Goal: Transaction & Acquisition: Purchase product/service

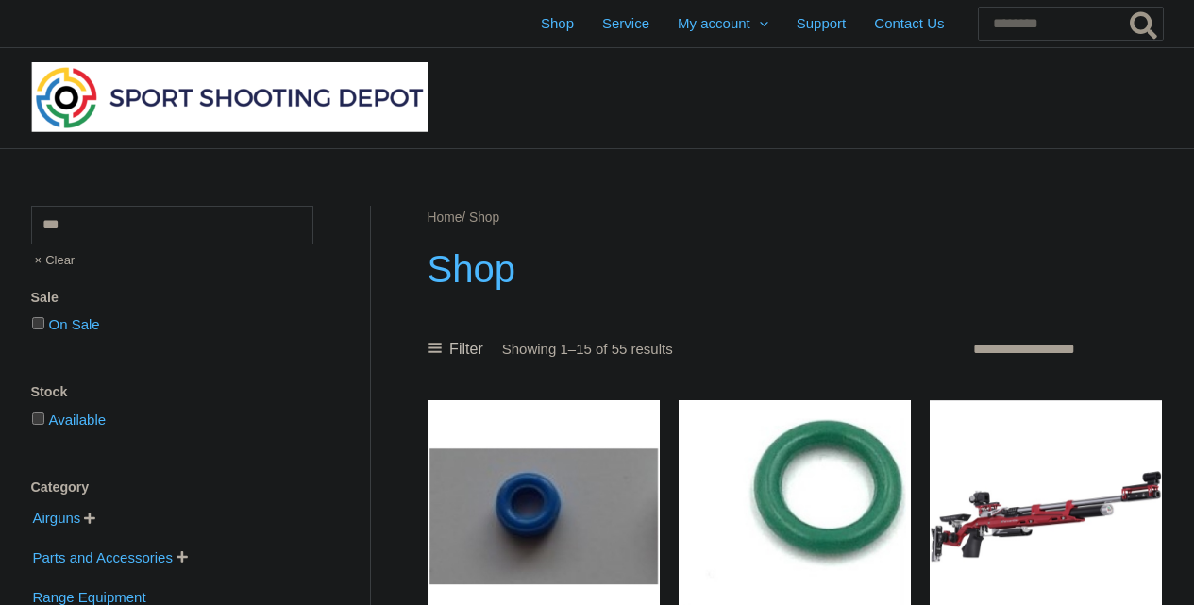
click at [663, 64] on link "Orders" at bounding box center [776, 72] width 226 height 46
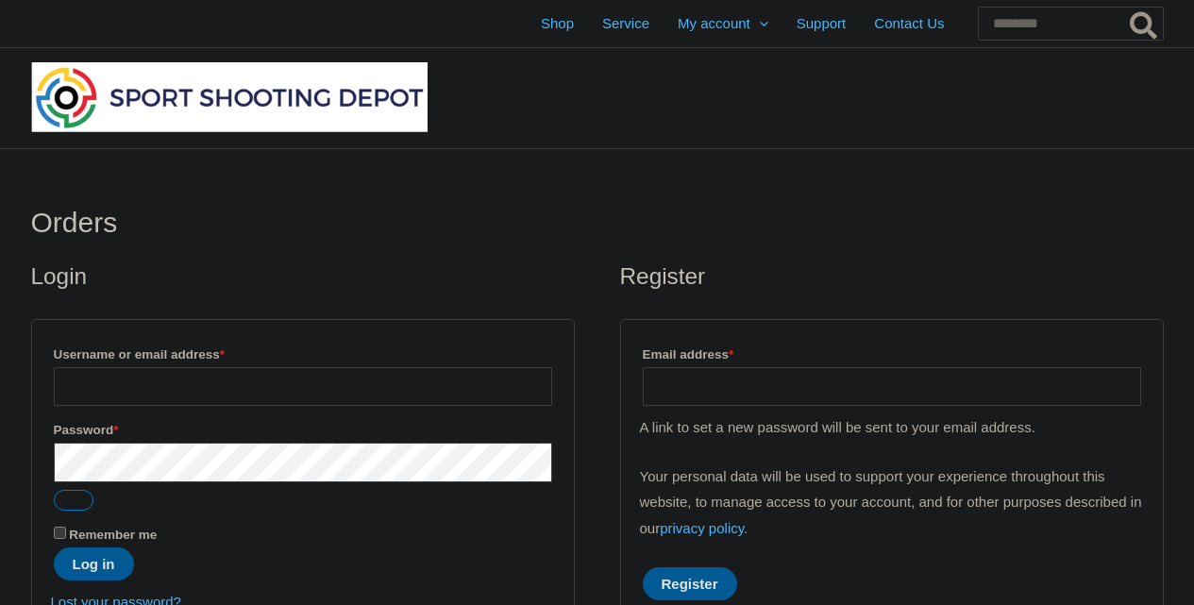
click at [231, 365] on label "Username or email address * Required" at bounding box center [303, 354] width 498 height 25
click at [231, 367] on input "Username or email address * Required" at bounding box center [303, 386] width 498 height 39
click at [246, 391] on input "Username or email address * Required" at bounding box center [303, 386] width 498 height 39
click at [192, 372] on input "Username or email address * Required" at bounding box center [303, 386] width 498 height 39
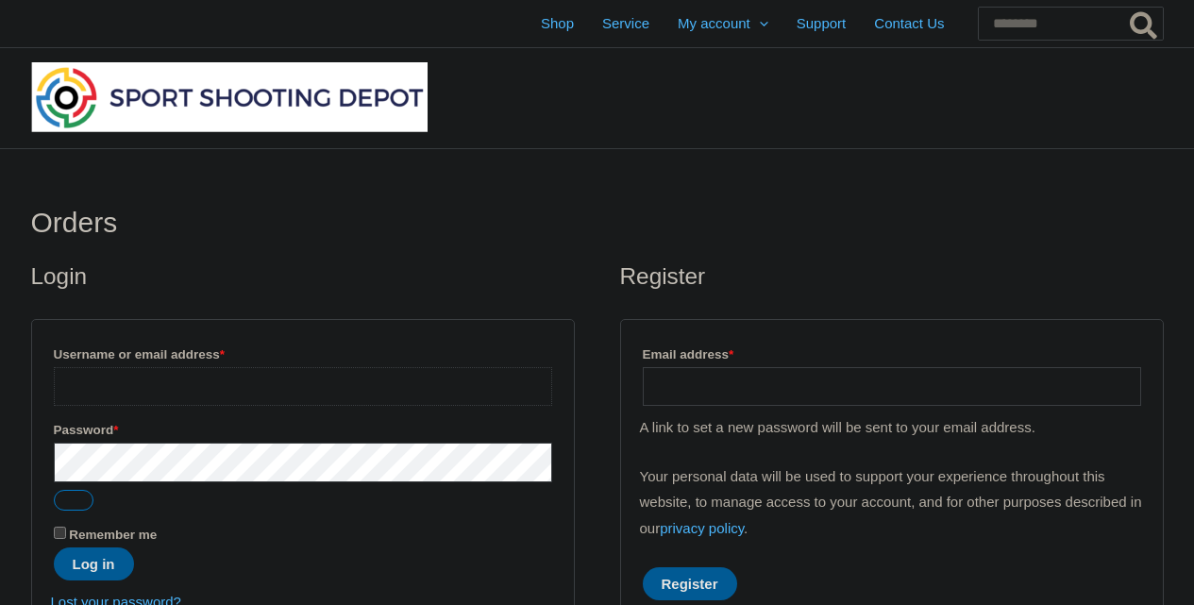
click at [207, 391] on input "Username or email address * Required" at bounding box center [303, 386] width 498 height 39
type input "*"
type input "**********"
click at [81, 555] on button "Log in" at bounding box center [94, 563] width 80 height 33
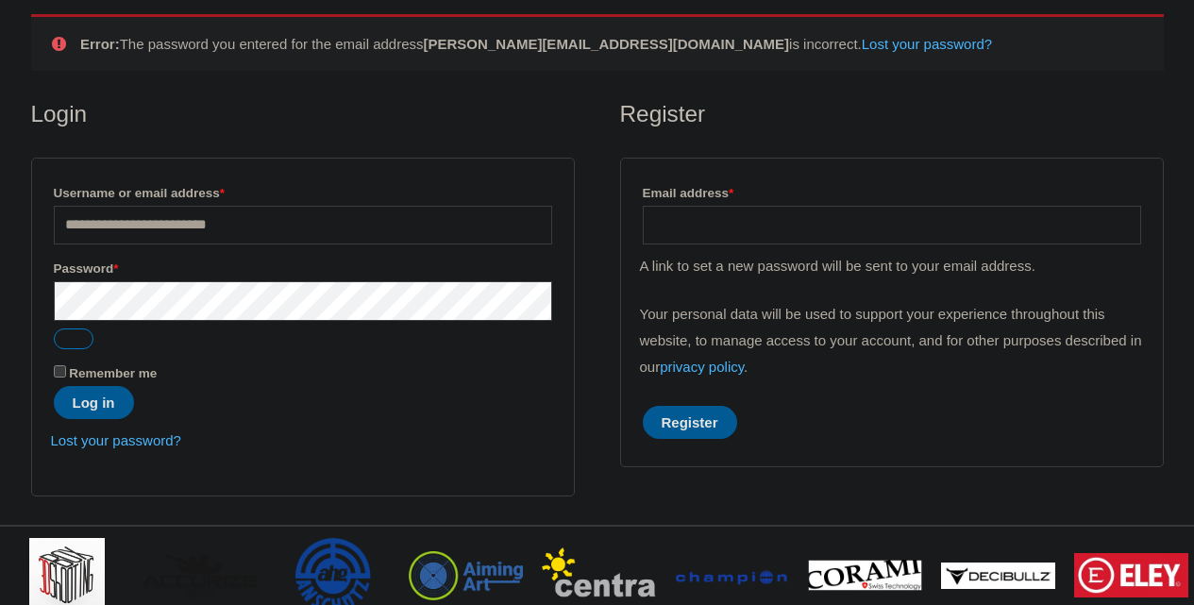
scroll to position [245, 0]
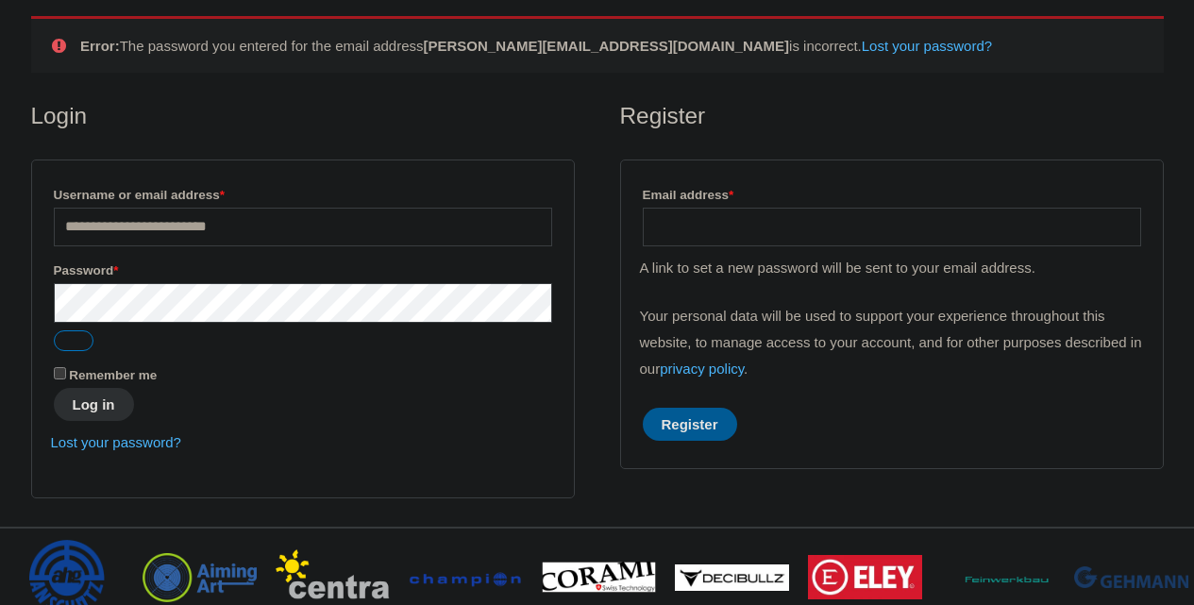
click at [101, 409] on button "Log in" at bounding box center [94, 404] width 80 height 33
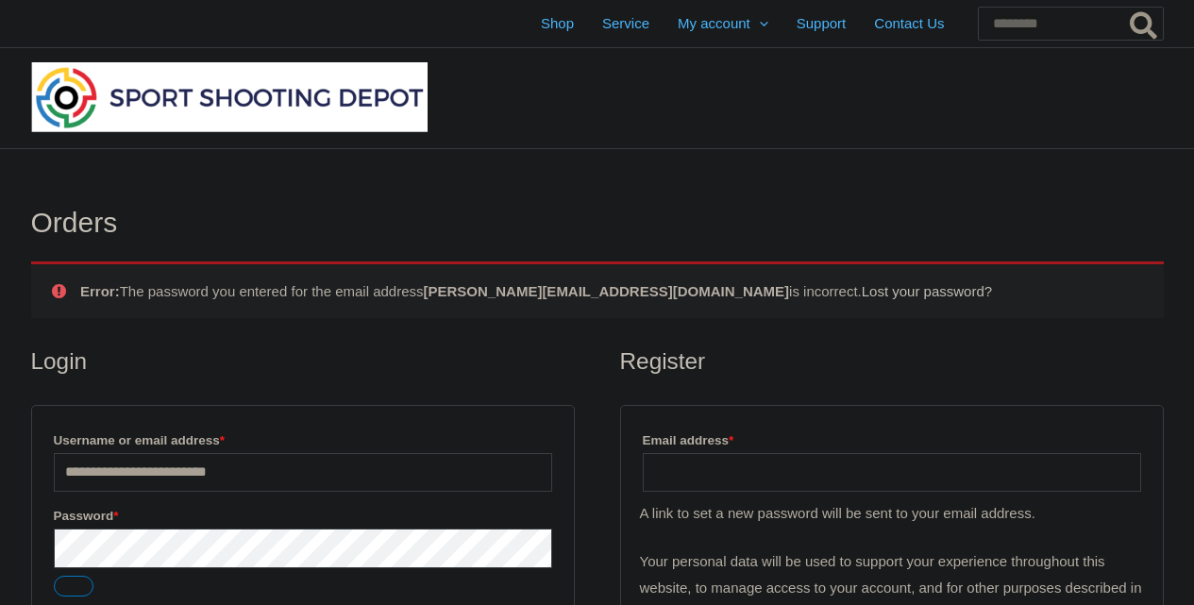
click at [875, 287] on link "Lost your password?" at bounding box center [927, 291] width 130 height 16
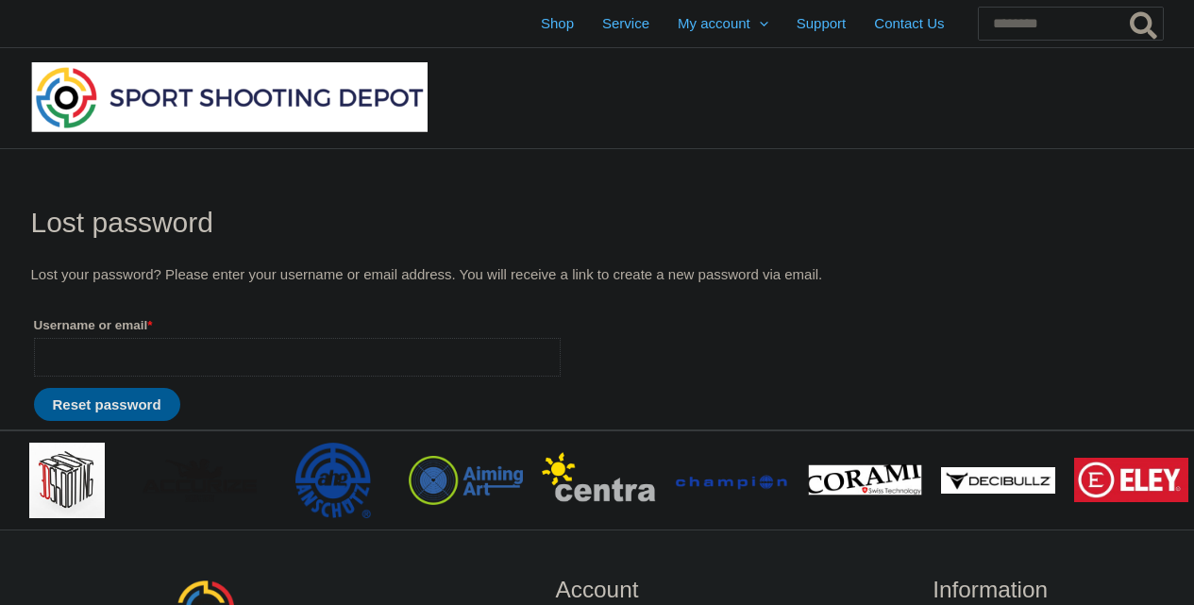
click at [276, 347] on input "Username or email * Required" at bounding box center [297, 357] width 527 height 39
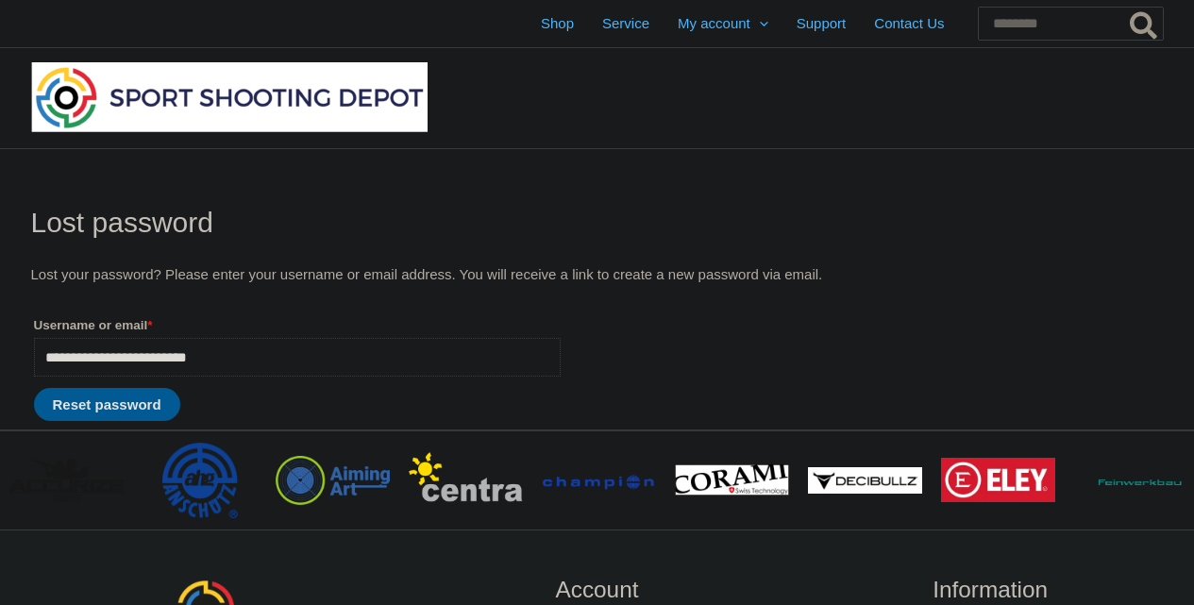
type input "**********"
click at [34, 388] on button "Reset password" at bounding box center [107, 404] width 146 height 33
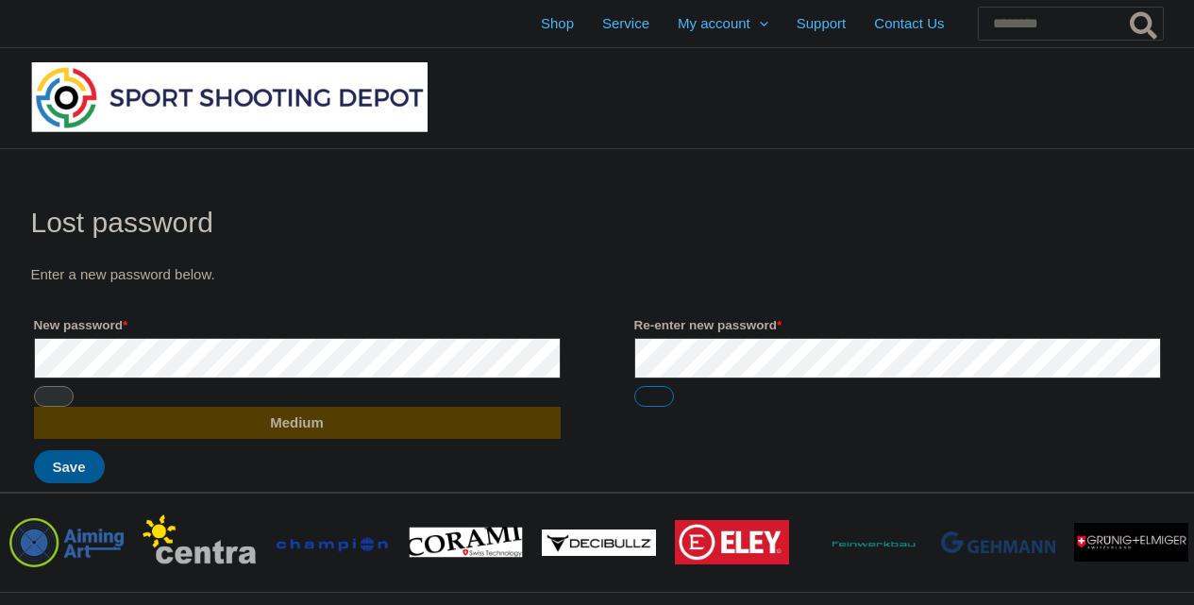
click at [57, 393] on button "Show password" at bounding box center [54, 396] width 40 height 21
click at [655, 401] on button "Show password" at bounding box center [654, 396] width 40 height 21
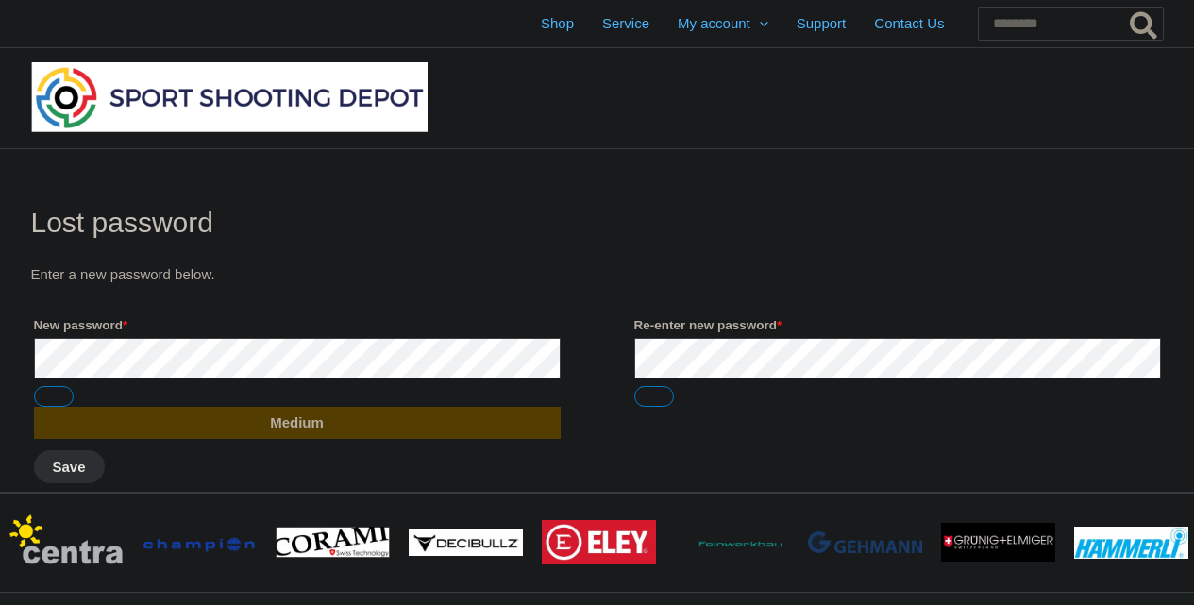
click at [66, 468] on button "Save" at bounding box center [69, 466] width 71 height 33
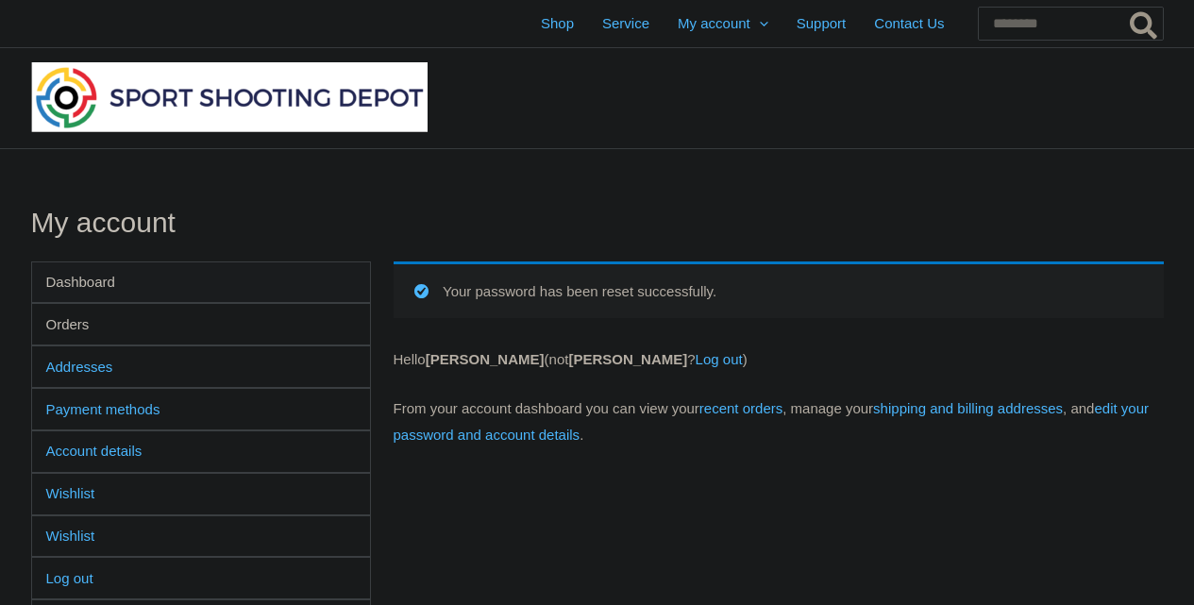
click at [81, 325] on link "Orders" at bounding box center [201, 324] width 338 height 41
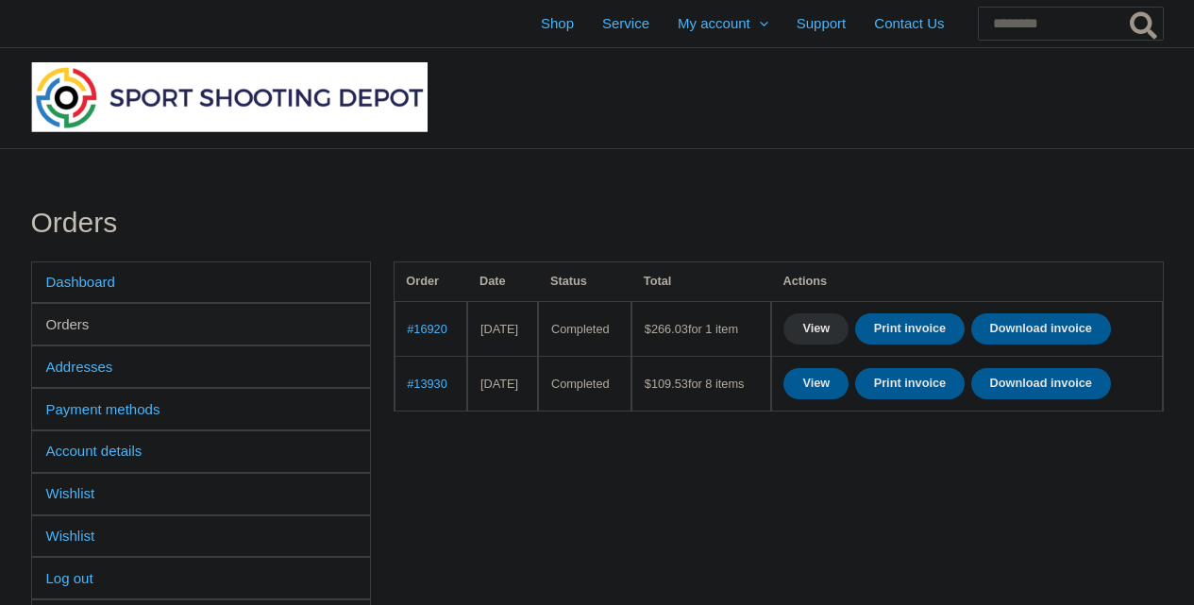
click at [848, 330] on link "View" at bounding box center [815, 328] width 65 height 31
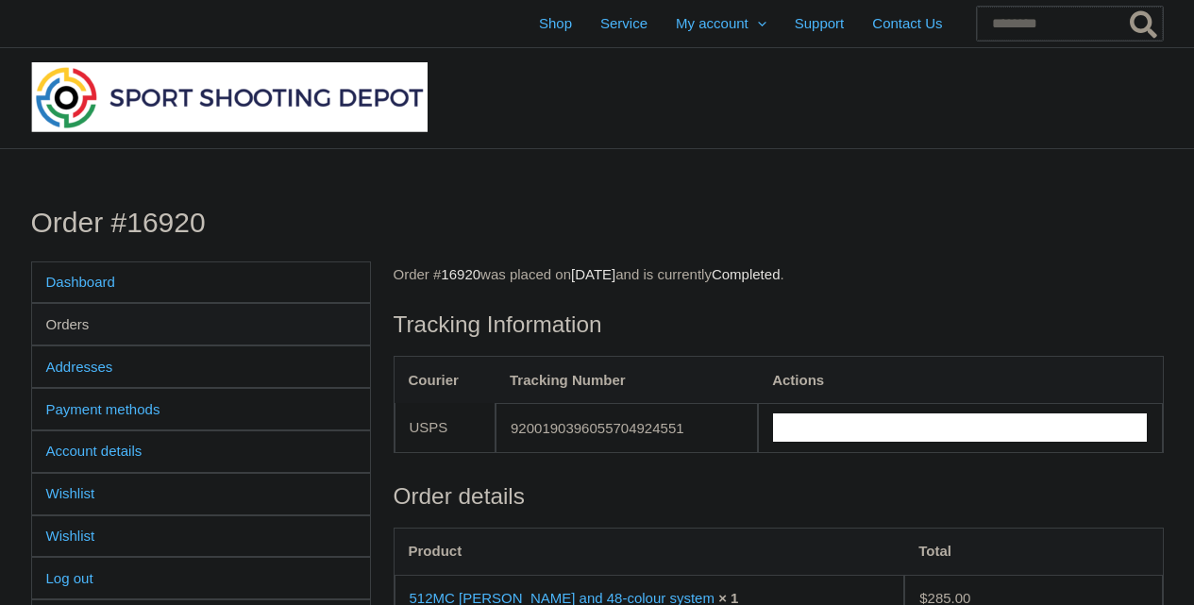
click at [1009, 37] on input "Search for:" at bounding box center [1070, 24] width 186 height 34
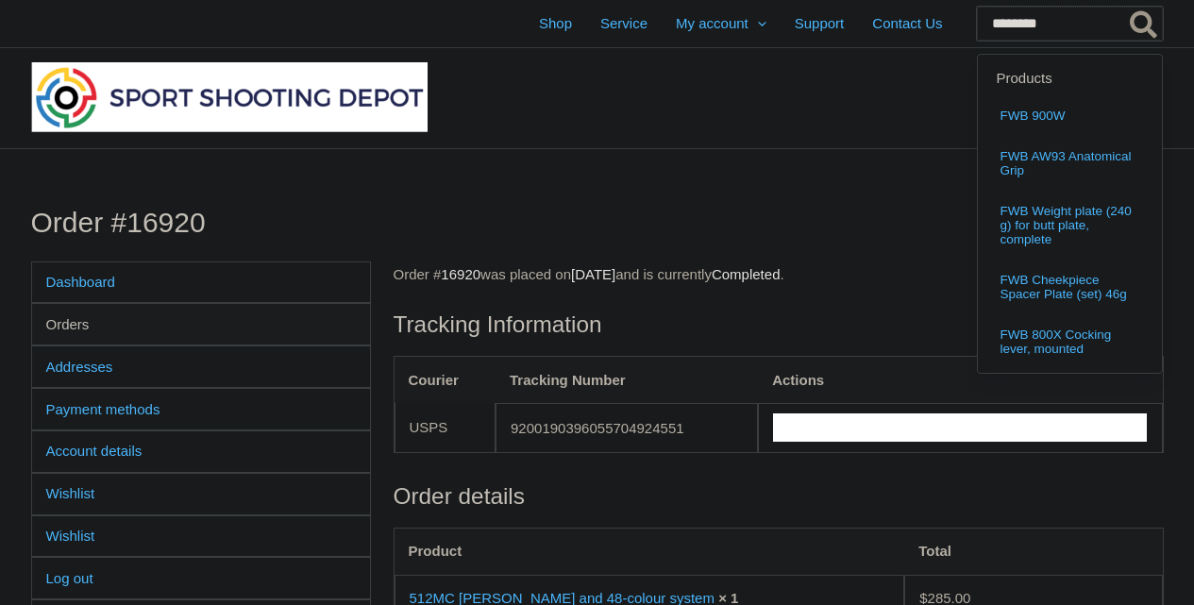
type input "********"
click at [1126, 7] on button "Search" at bounding box center [1144, 24] width 37 height 34
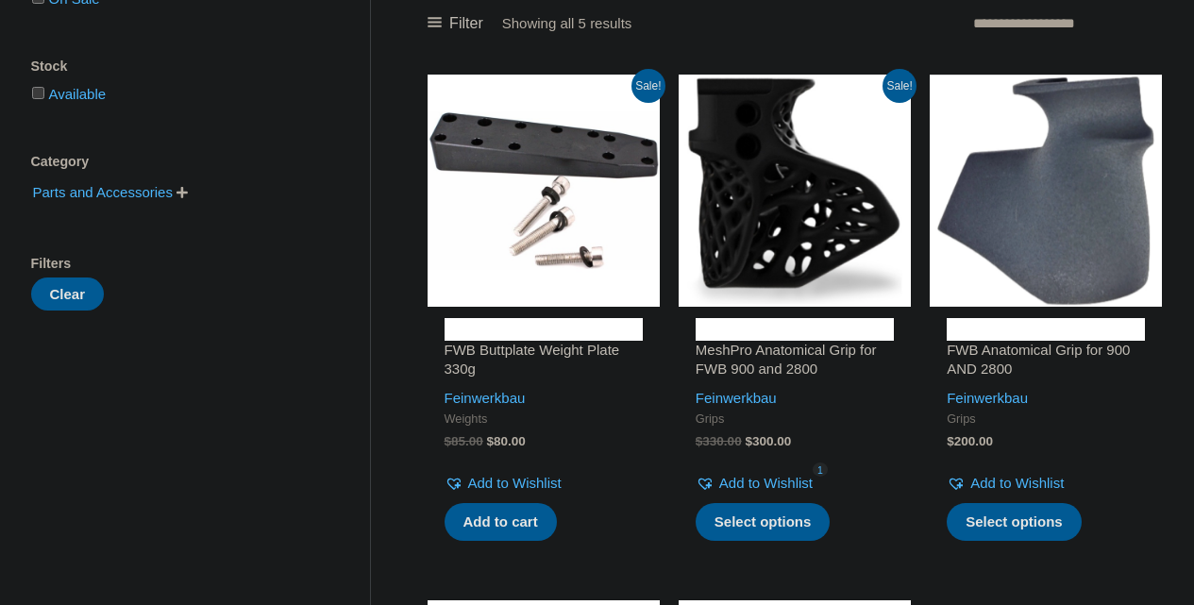
scroll to position [328, 0]
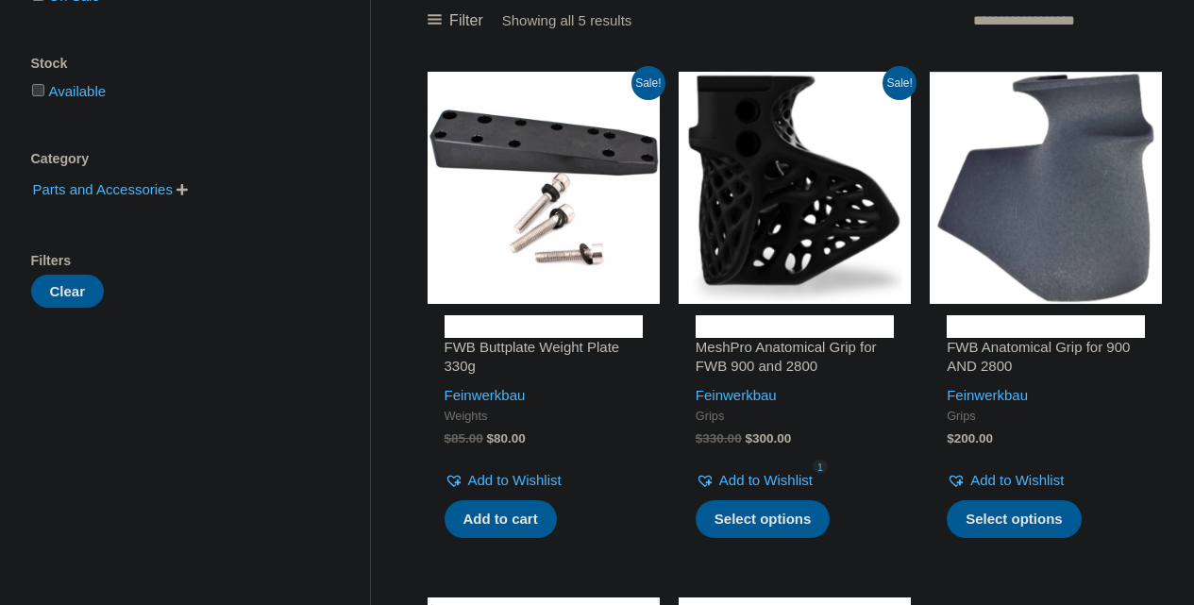
drag, startPoint x: 1207, startPoint y: 74, endPoint x: 1207, endPoint y: 170, distance: 96.2
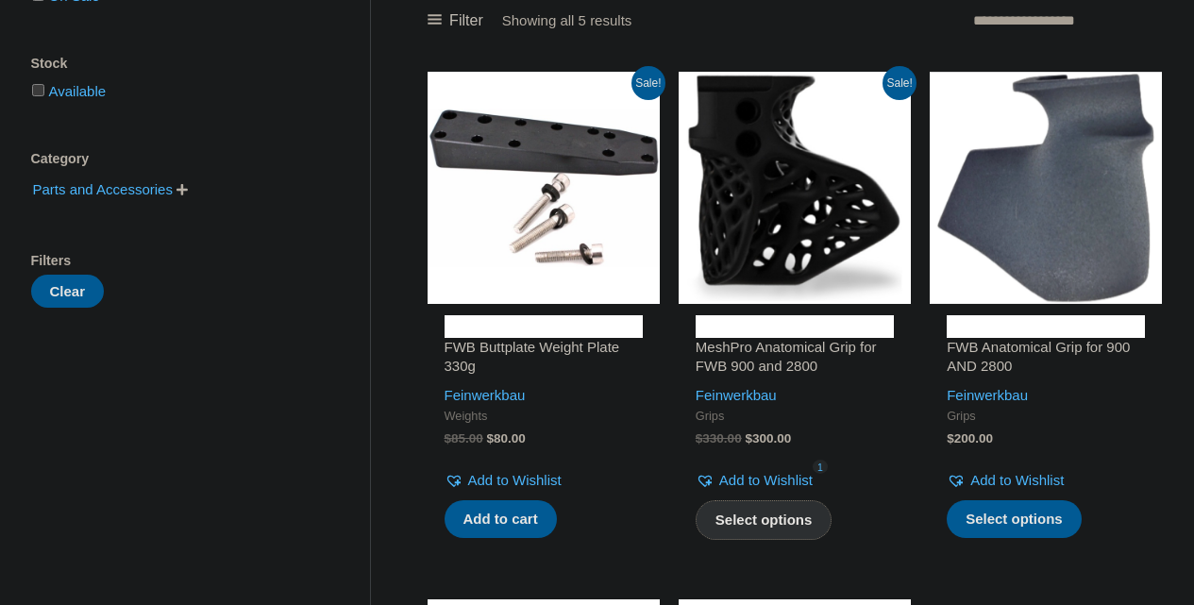
click at [778, 529] on link "Select options" at bounding box center [763, 520] width 137 height 40
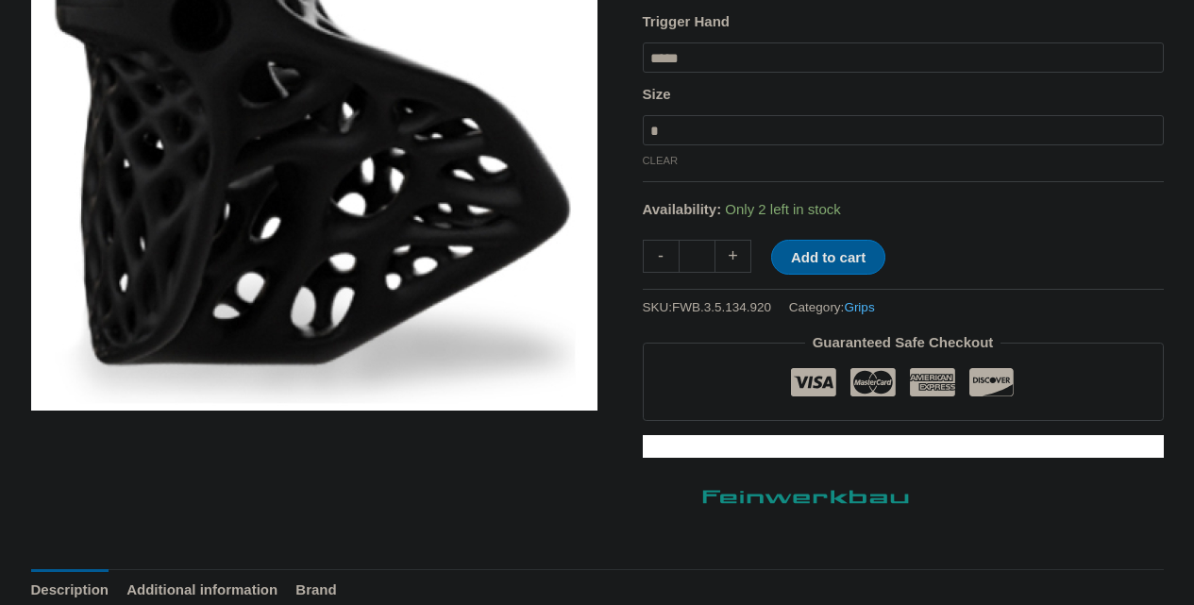
scroll to position [446, 0]
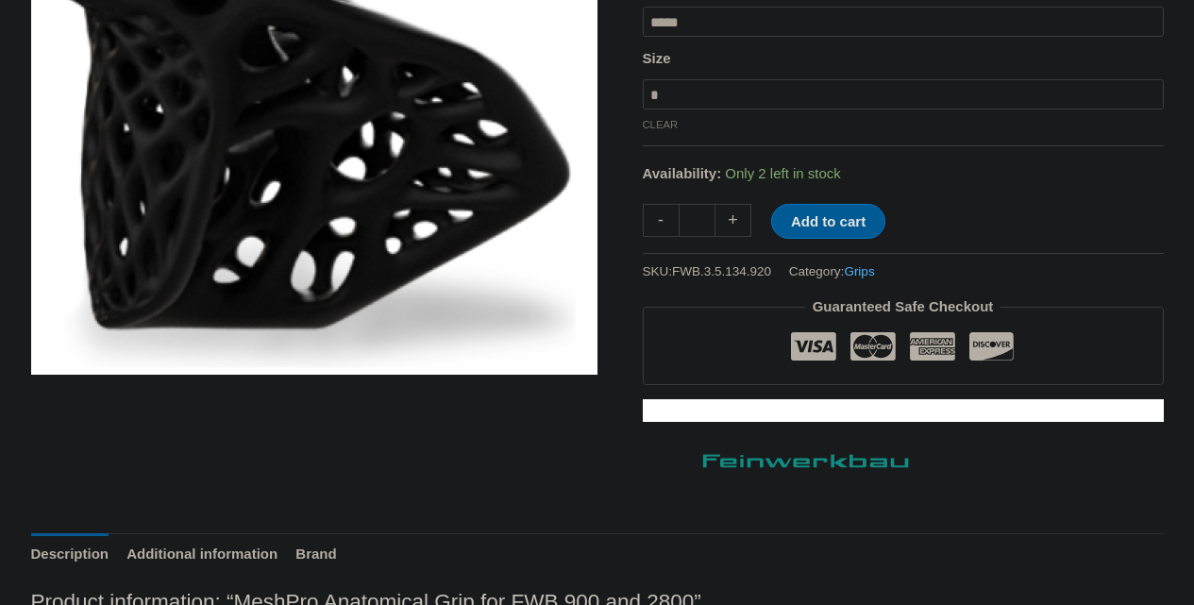
click at [964, 109] on select "**********" at bounding box center [903, 94] width 521 height 30
select select "*"
click at [643, 106] on select "**********" at bounding box center [903, 94] width 521 height 30
click at [837, 239] on button "Add to cart" at bounding box center [828, 221] width 114 height 35
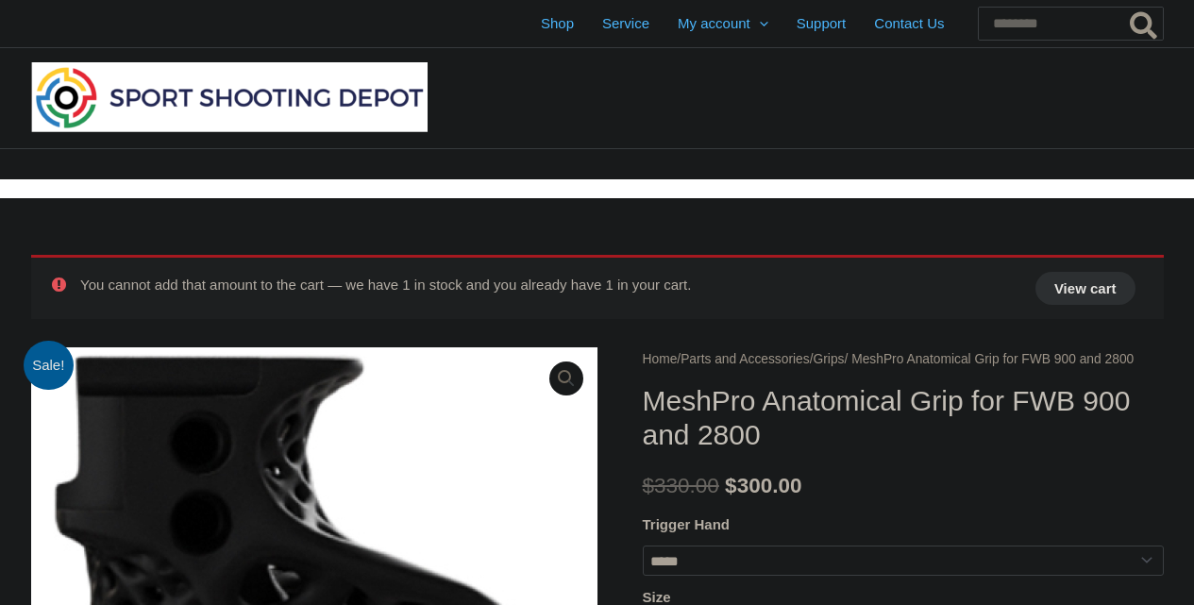
click at [1128, 294] on link "View cart" at bounding box center [1085, 288] width 100 height 33
click at [1085, 293] on link "View cart" at bounding box center [1085, 288] width 100 height 33
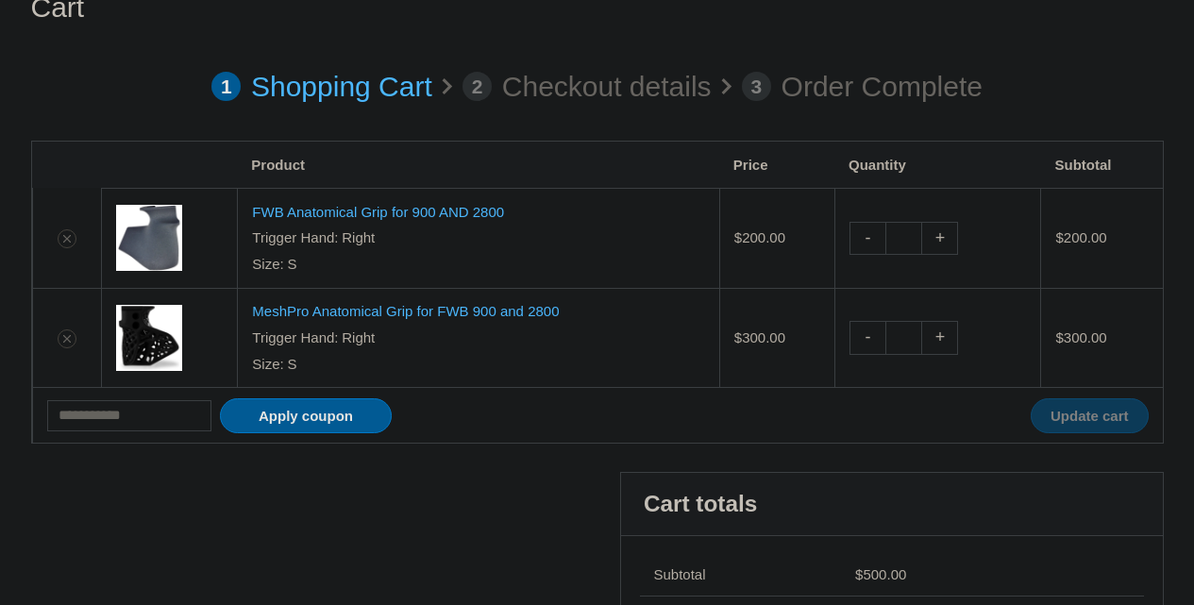
scroll to position [219, 0]
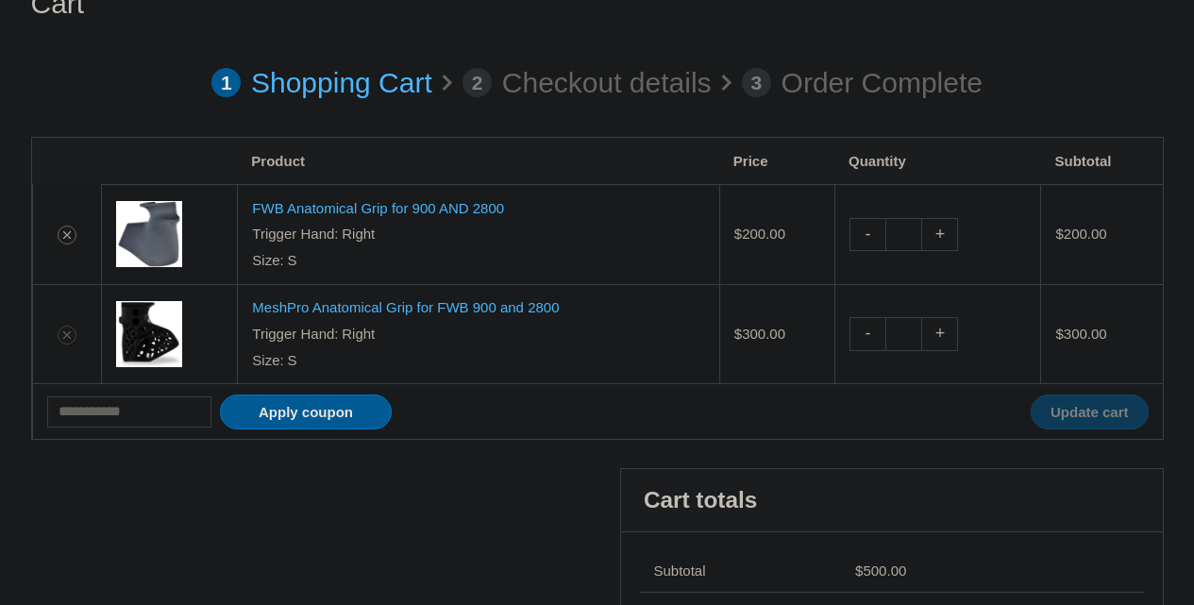
click at [60, 235] on icon "Remove FWB Anatomical Grip for 900 AND 2800 from cart" at bounding box center [66, 234] width 13 height 13
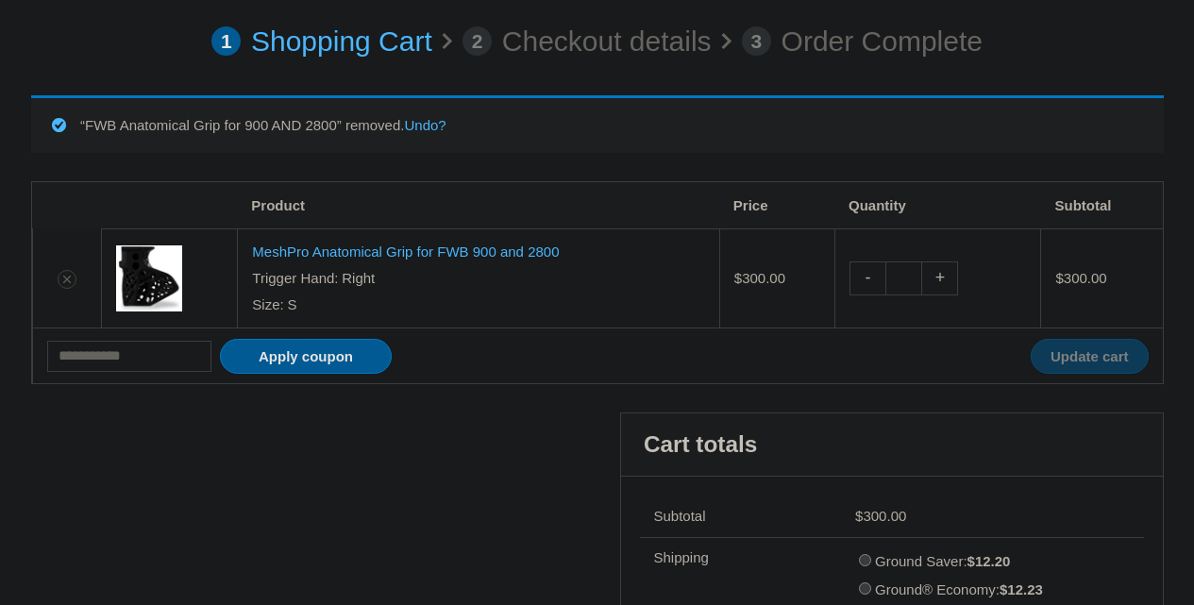
scroll to position [261, 0]
click at [187, 361] on input "Coupon:" at bounding box center [129, 355] width 165 height 31
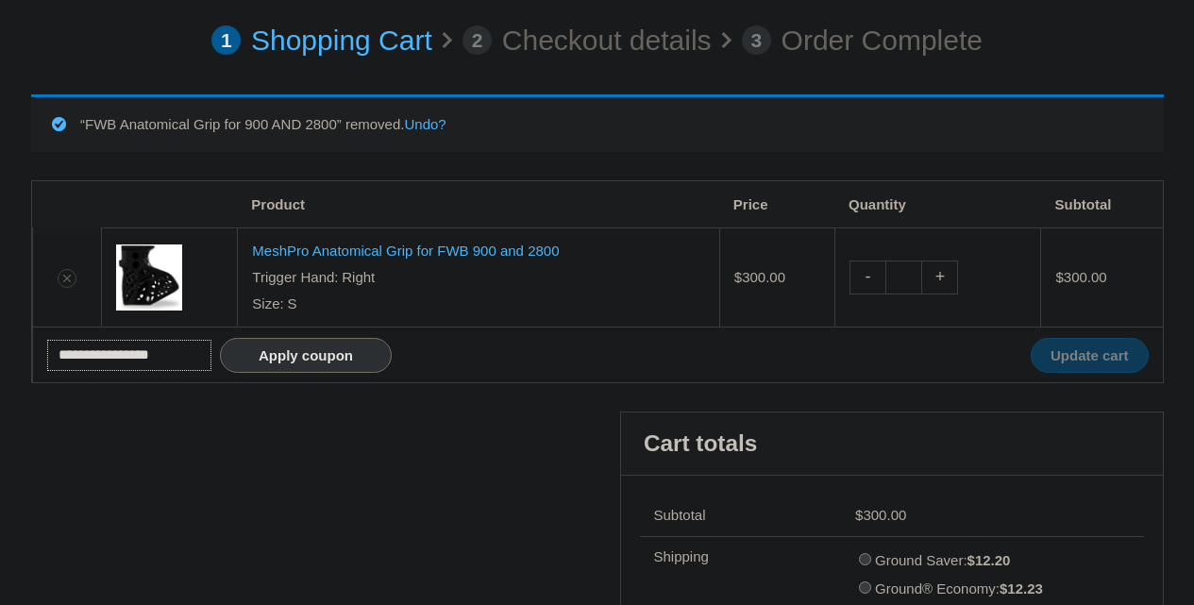
type input "**********"
click at [298, 354] on button "Apply coupon" at bounding box center [306, 355] width 172 height 35
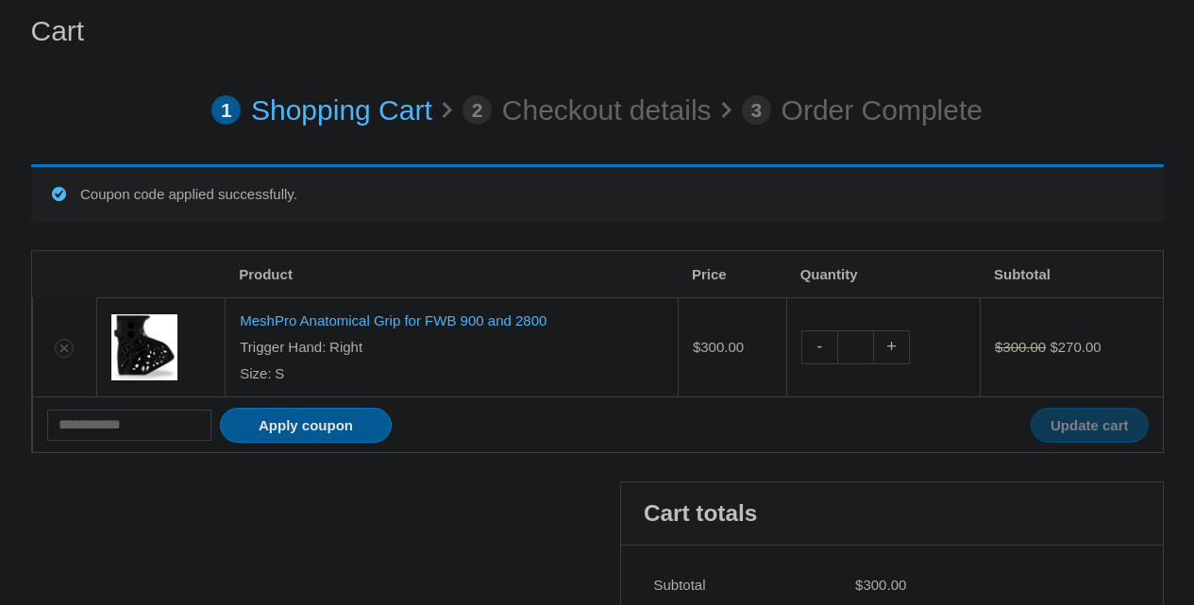
scroll to position [0, 0]
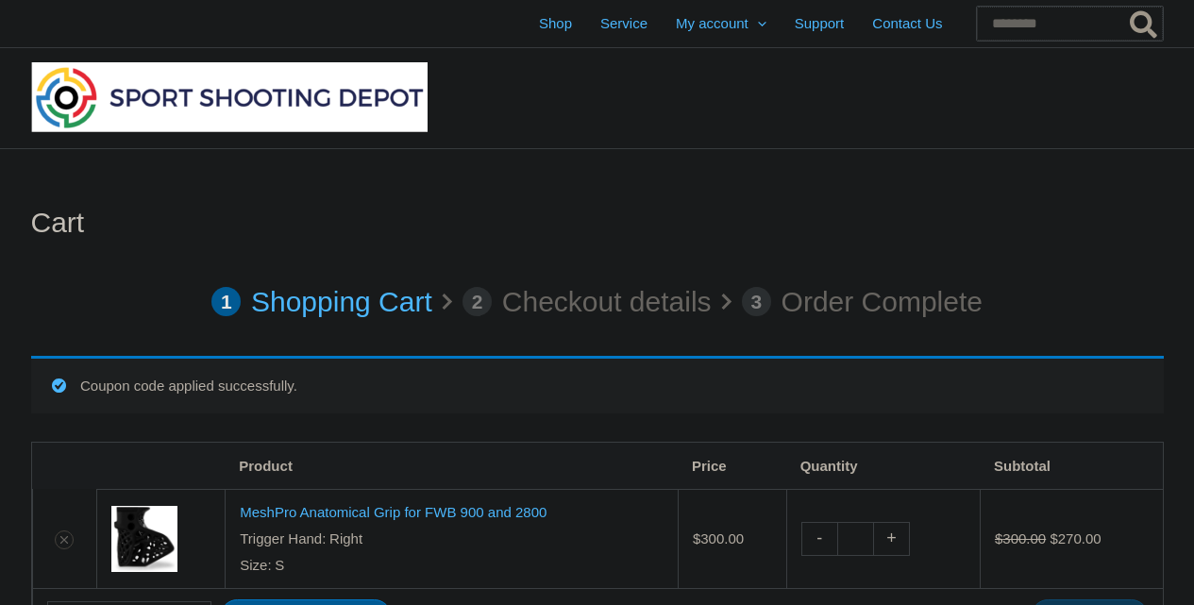
click at [987, 26] on input "Search for:" at bounding box center [1070, 24] width 186 height 34
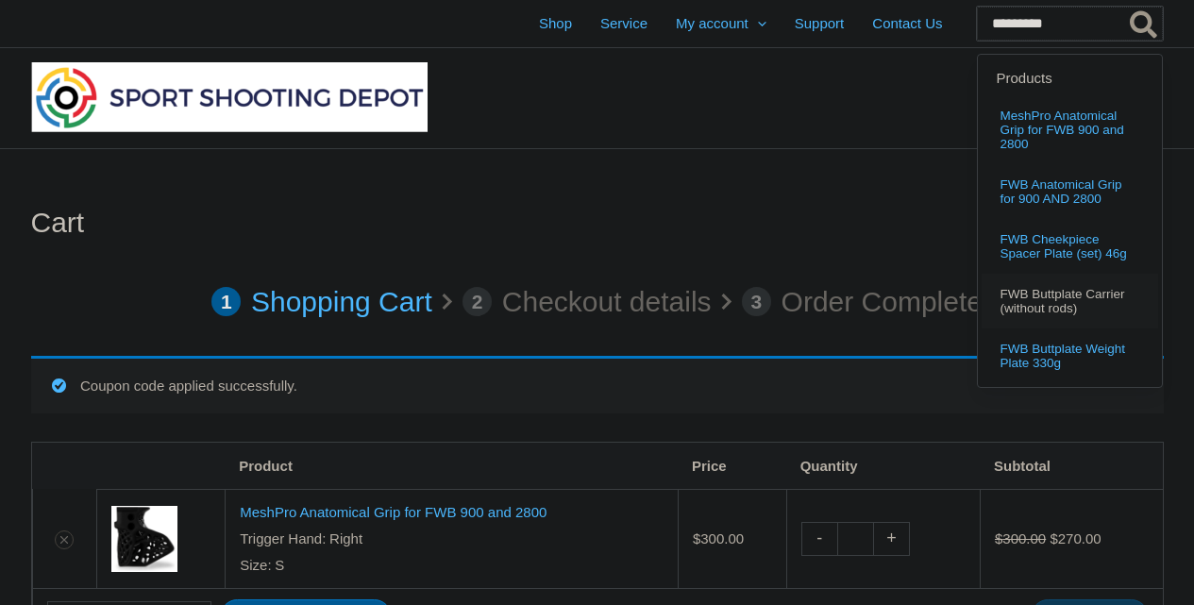
type input "********"
click at [1012, 296] on span "FWB Buttplate Carrier (without rods)" at bounding box center [1070, 302] width 137 height 28
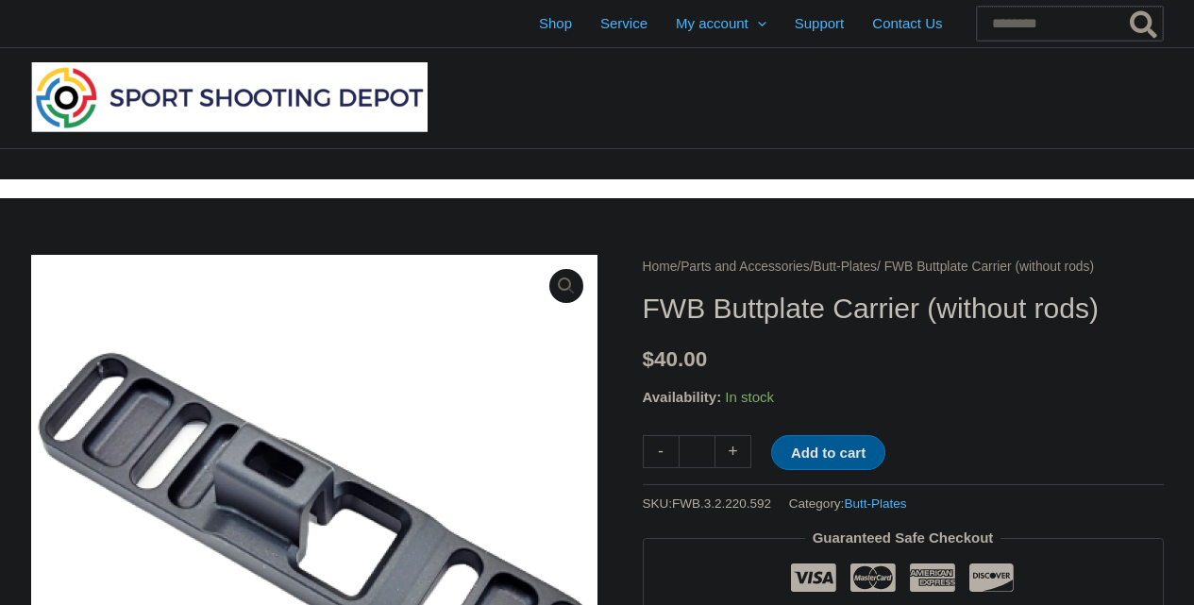
click at [977, 23] on input "Search for:" at bounding box center [1070, 24] width 186 height 34
type input "**********"
click at [1126, 7] on button "Search" at bounding box center [1144, 24] width 37 height 34
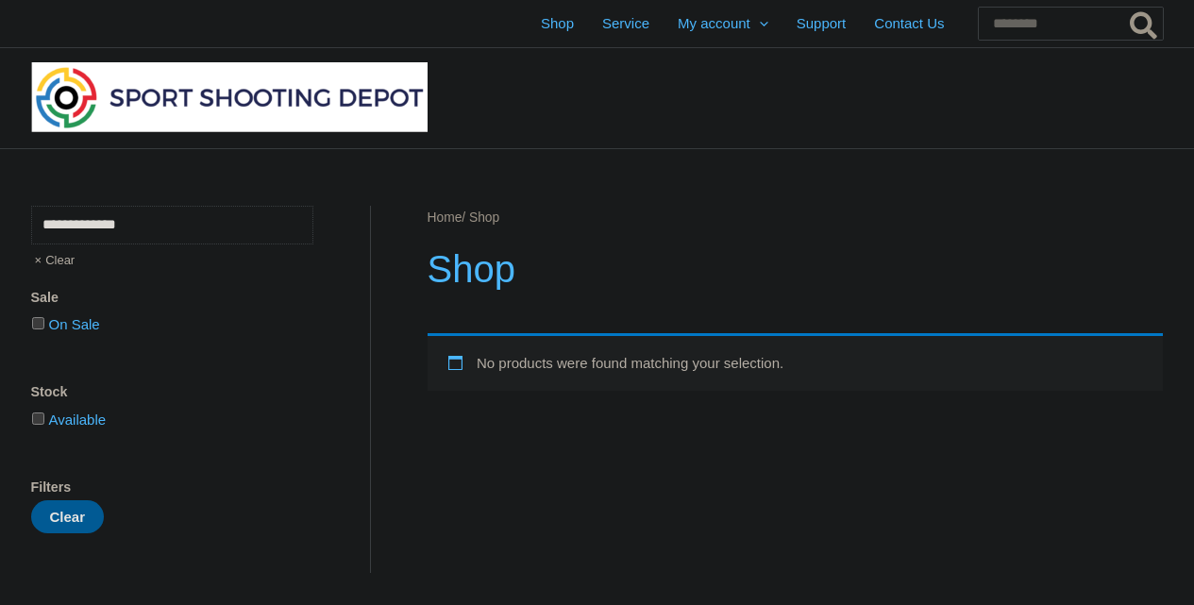
click at [161, 215] on input "**********" at bounding box center [172, 225] width 282 height 39
type input "**********"
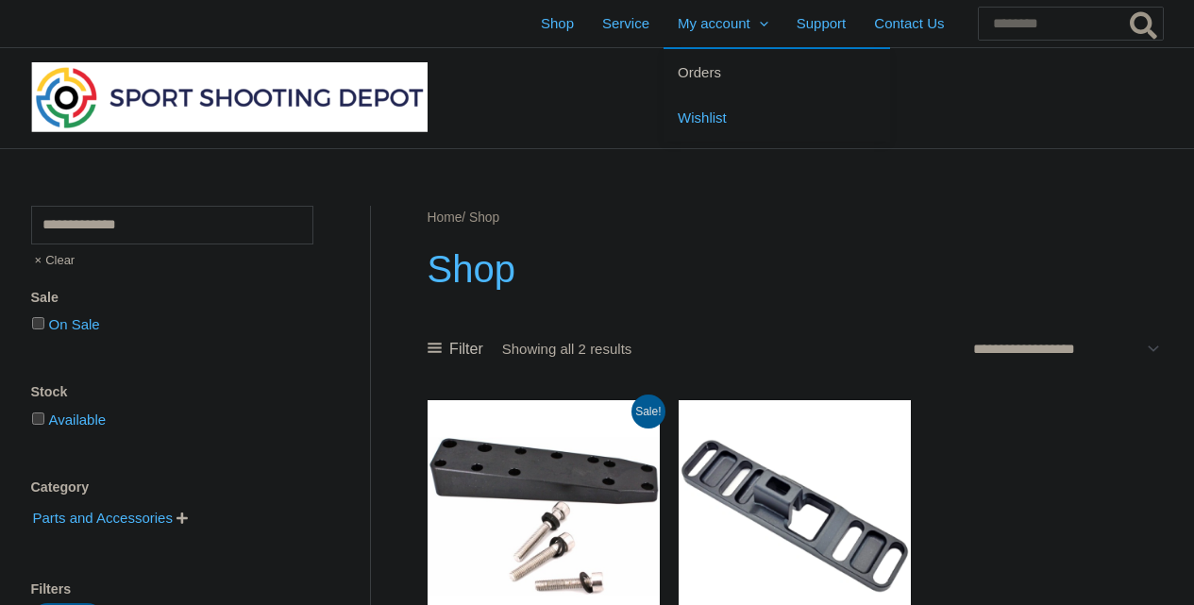
click at [678, 64] on span "Orders" at bounding box center [699, 72] width 43 height 16
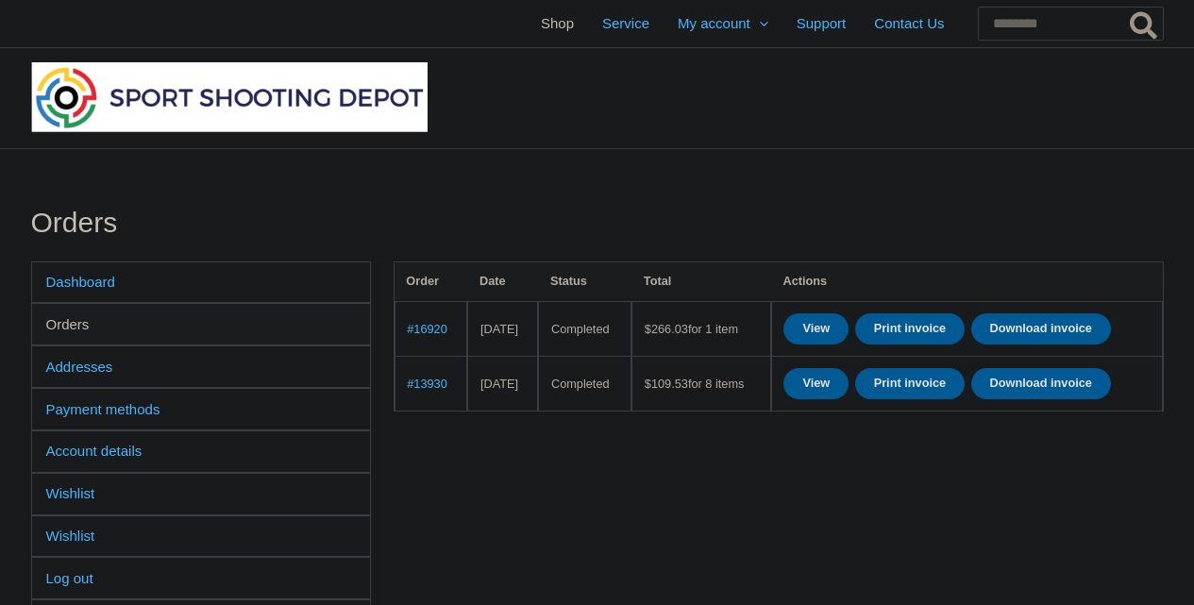
click at [541, 21] on span "Shop" at bounding box center [557, 23] width 33 height 47
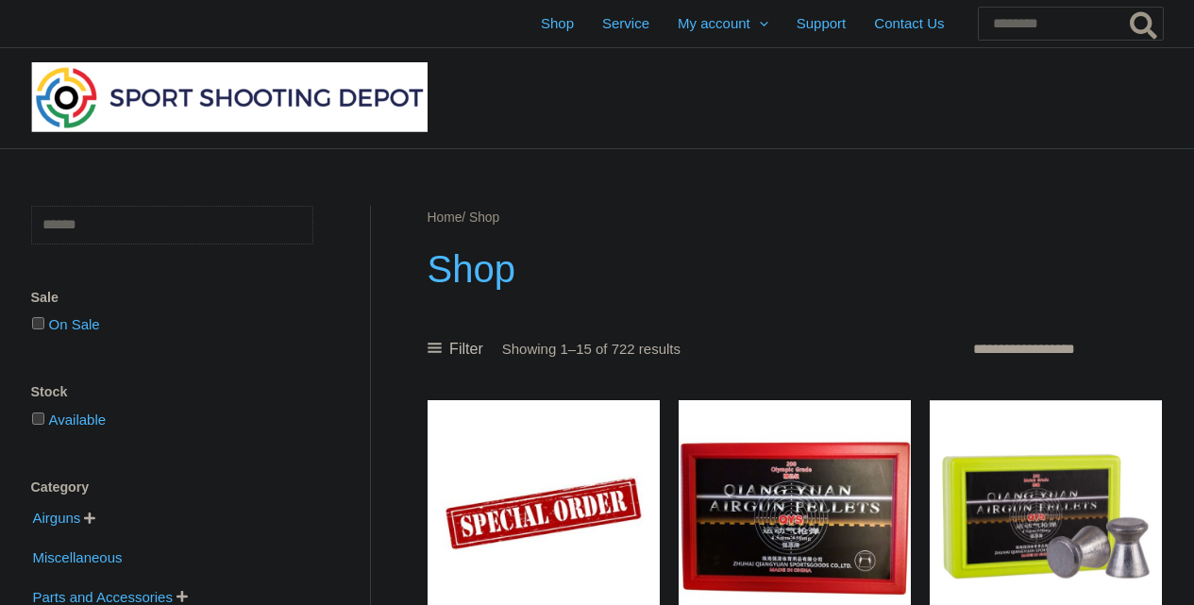
click at [130, 213] on input "text" at bounding box center [172, 225] width 282 height 39
click at [991, 25] on input "Search for:" at bounding box center [1070, 24] width 186 height 34
click at [678, 117] on span "Wishlist" at bounding box center [702, 117] width 49 height 16
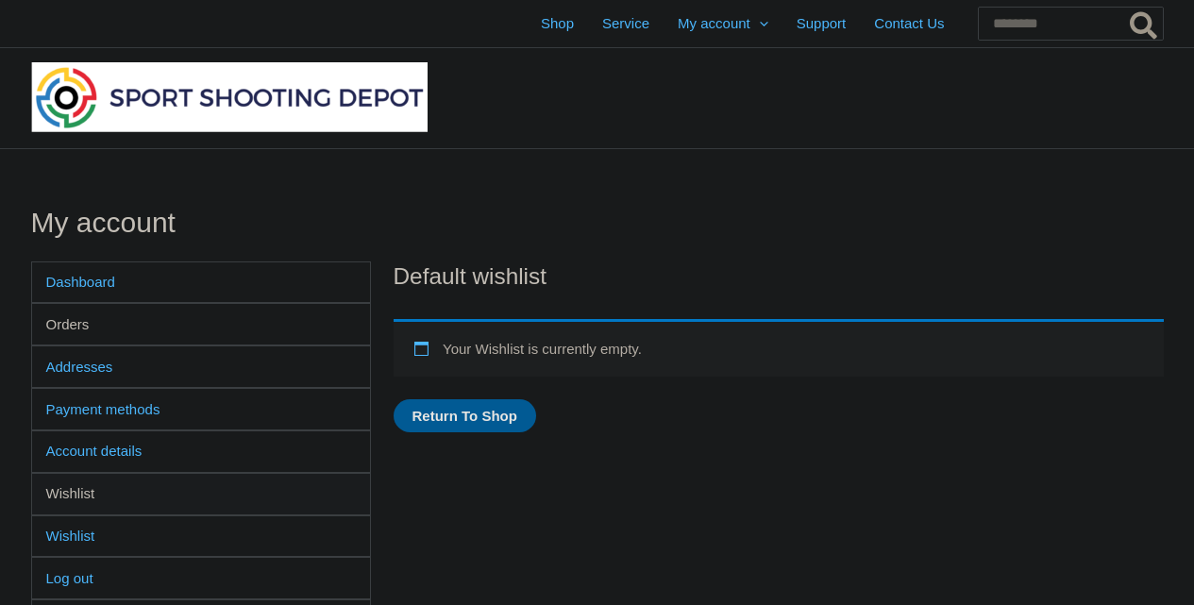
click at [72, 331] on link "Orders" at bounding box center [201, 324] width 338 height 41
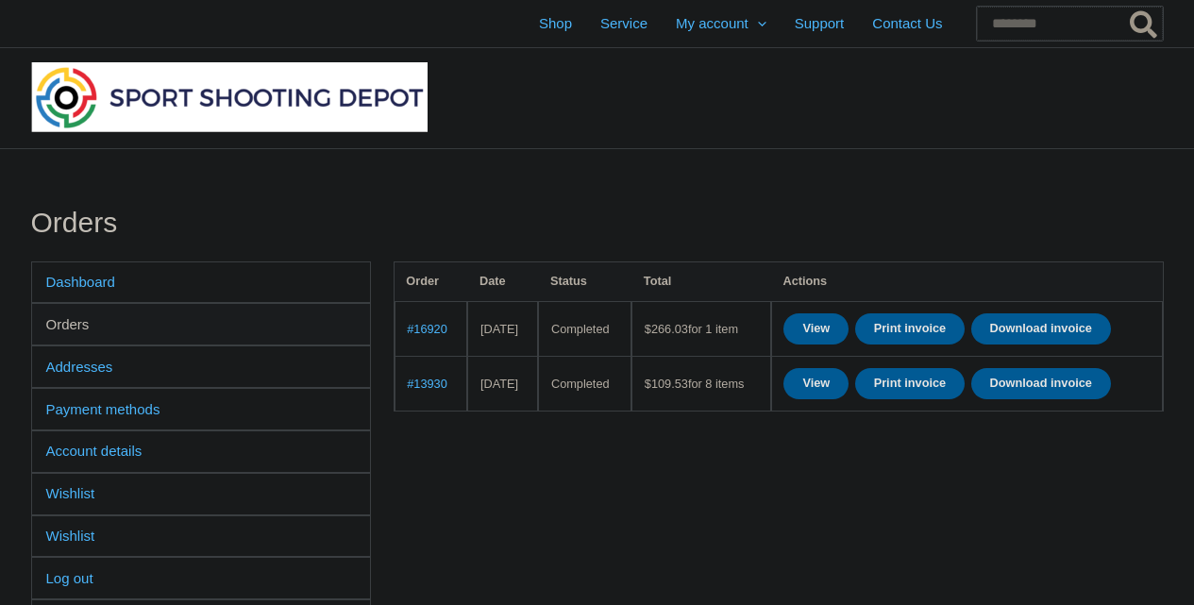
click at [977, 19] on input "Search for:" at bounding box center [1070, 24] width 186 height 34
type input "*********"
click at [1126, 7] on button "Search" at bounding box center [1144, 24] width 37 height 34
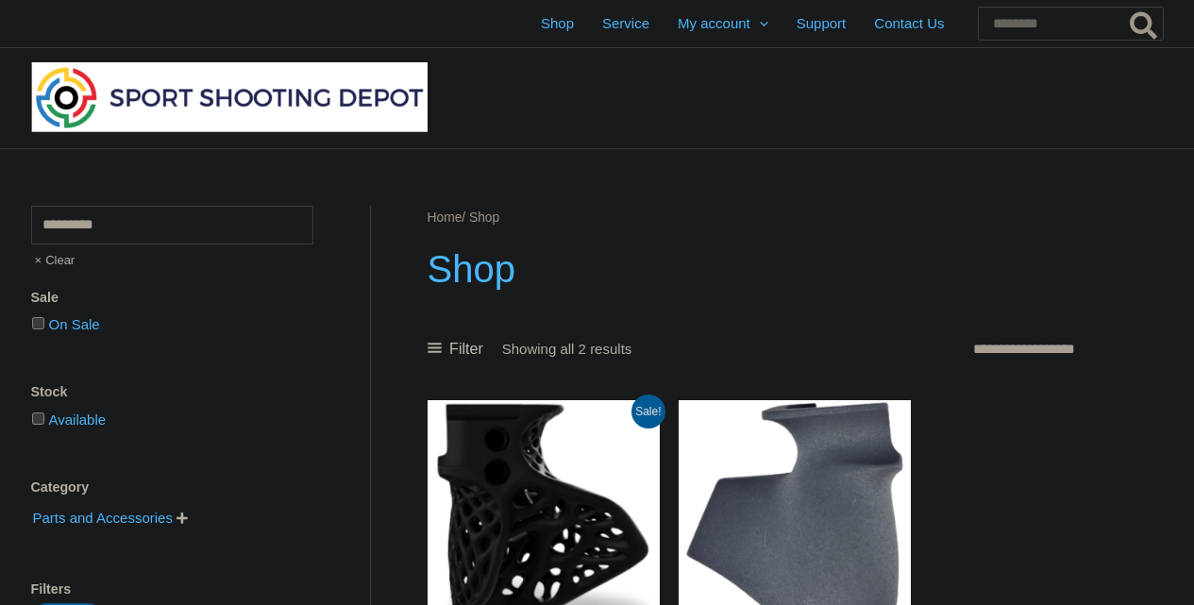
click at [518, 494] on img at bounding box center [543, 516] width 232 height 232
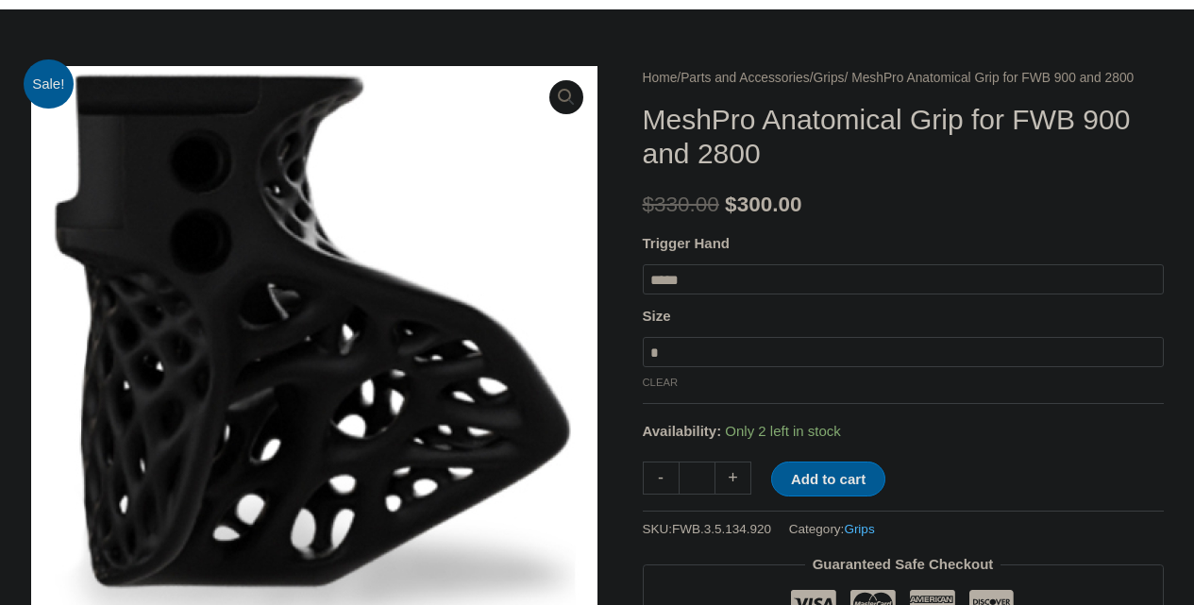
scroll to position [194, 0]
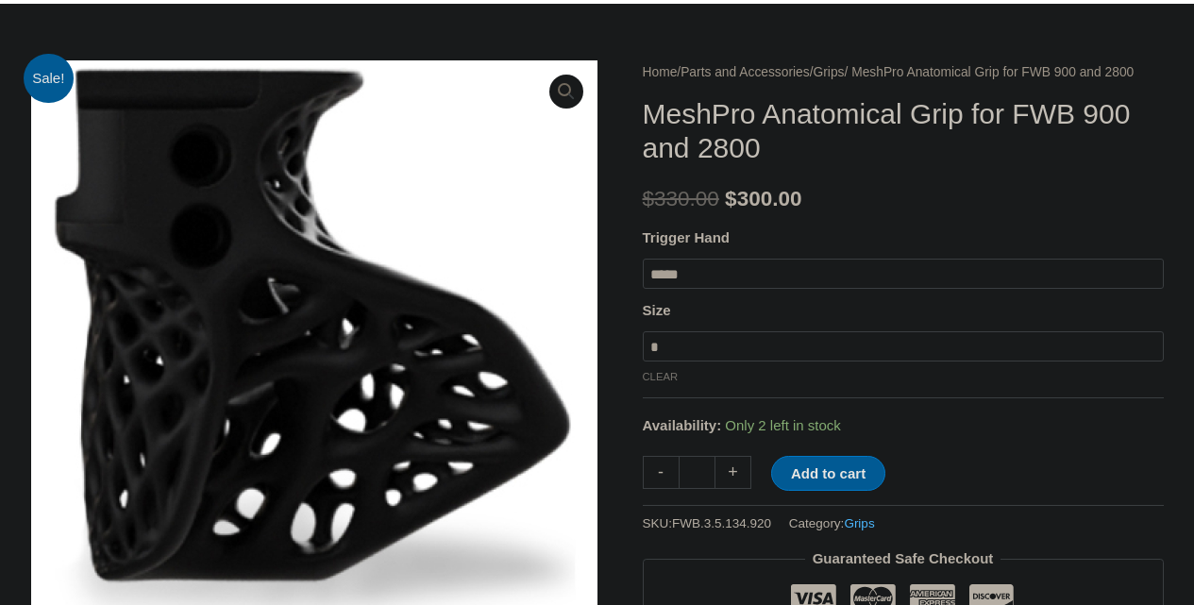
click at [850, 361] on select "**********" at bounding box center [903, 346] width 521 height 30
select select "*"
click at [643, 358] on select "**********" at bounding box center [903, 346] width 521 height 30
click at [813, 491] on button "Add to cart" at bounding box center [828, 473] width 114 height 35
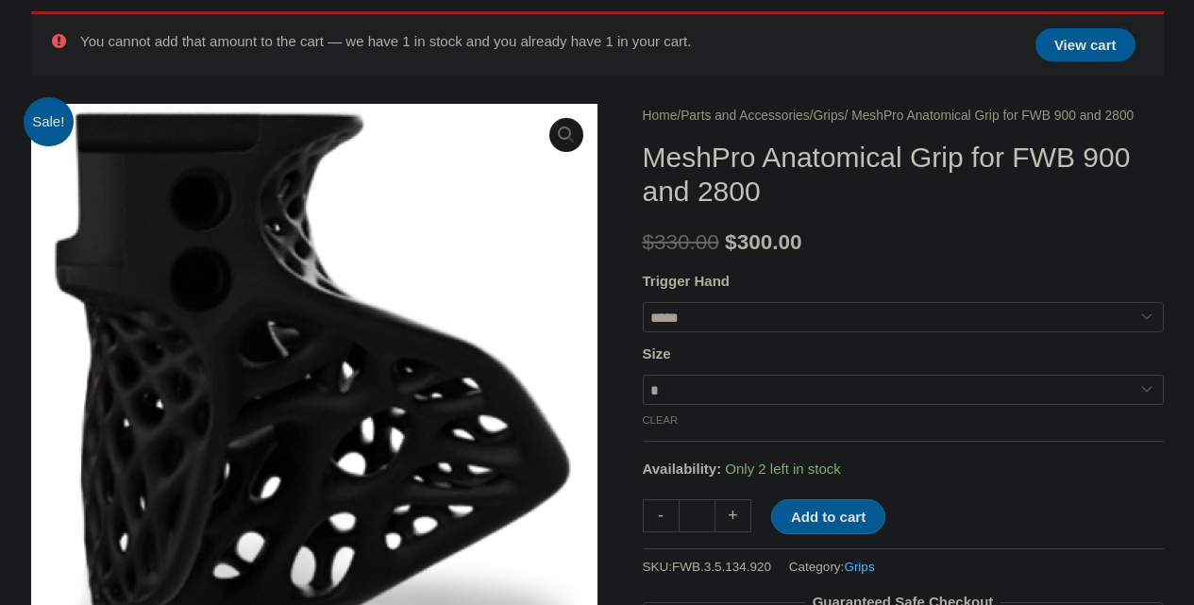
scroll to position [194, 0]
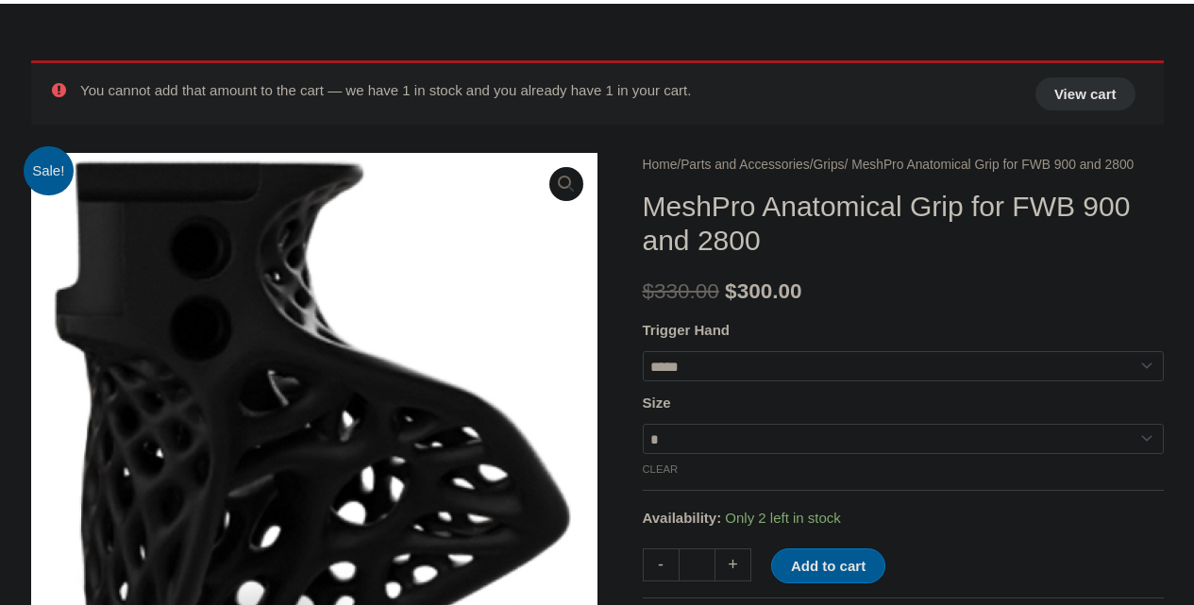
click at [1062, 97] on link "View cart" at bounding box center [1085, 93] width 100 height 33
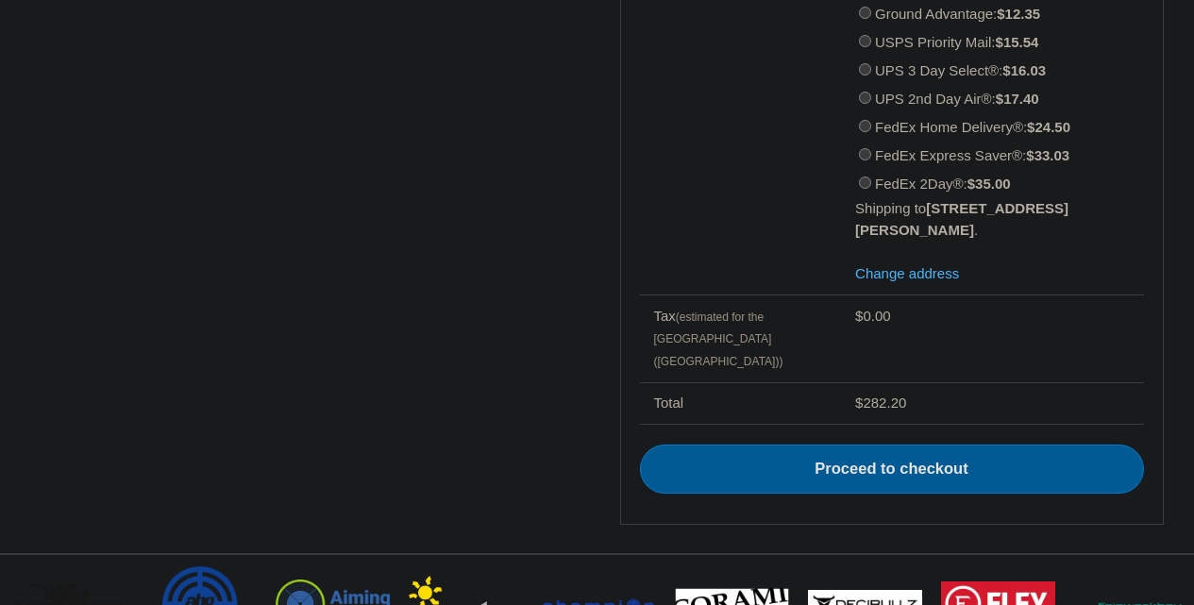
scroll to position [874, 0]
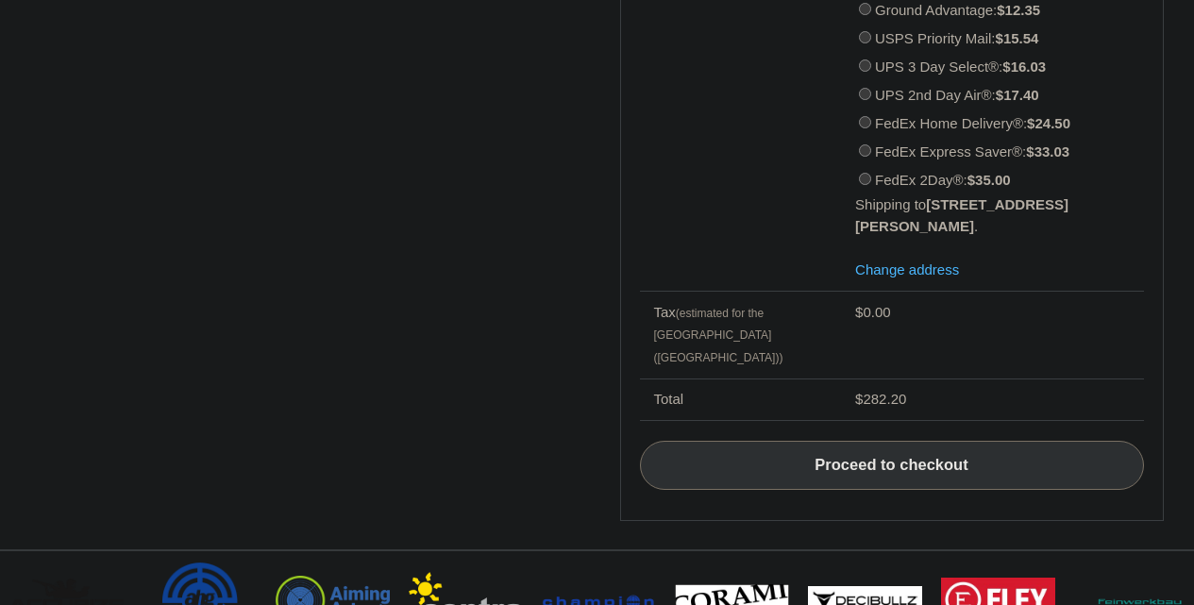
click at [876, 441] on link "Proceed to checkout" at bounding box center [892, 465] width 504 height 49
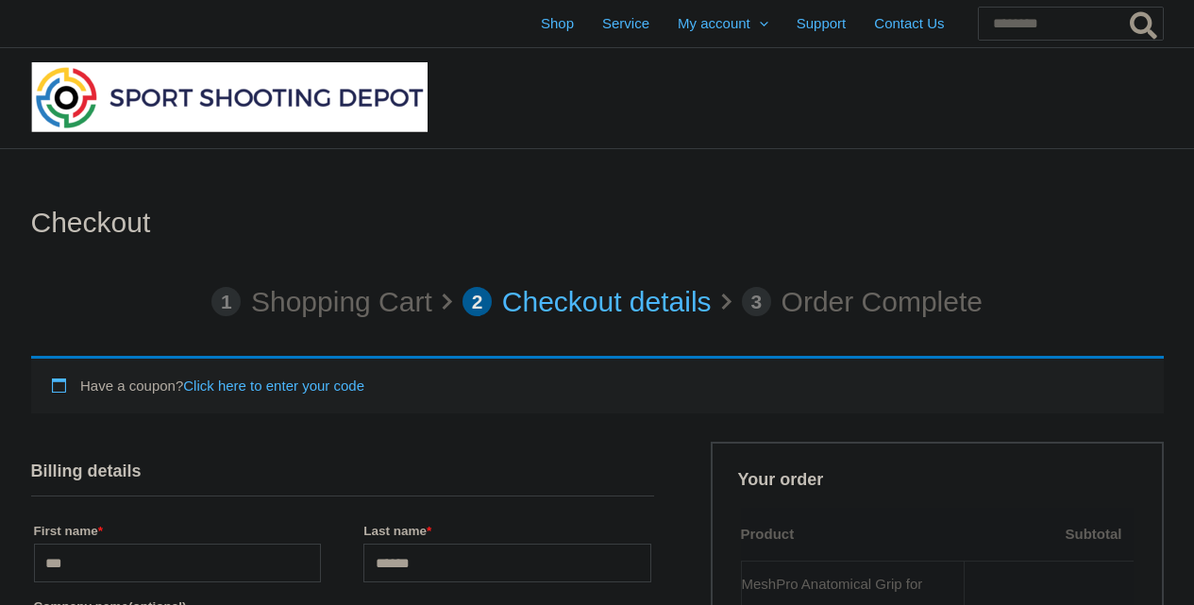
select select "**"
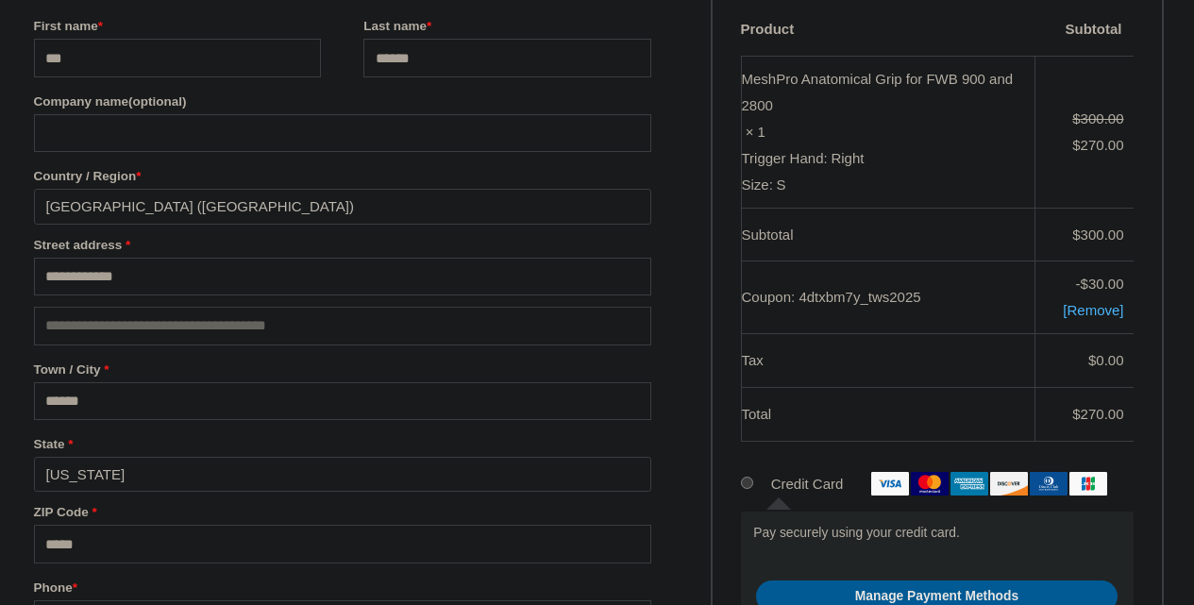
drag, startPoint x: 0, startPoint y: 0, endPoint x: 1207, endPoint y: 196, distance: 1222.7
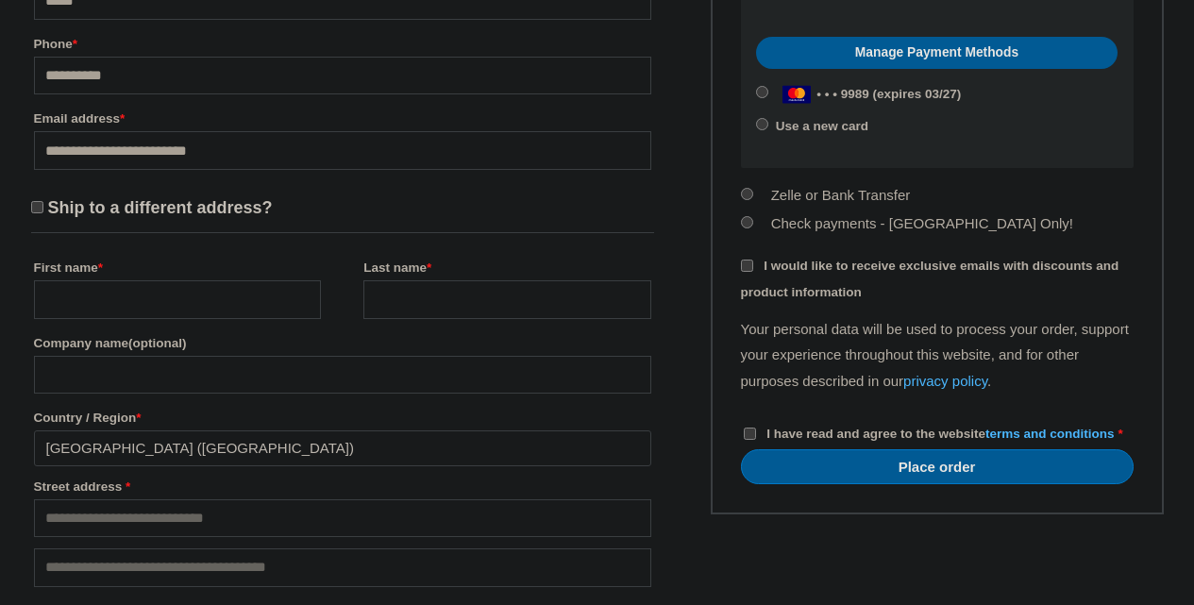
scroll to position [1052, 0]
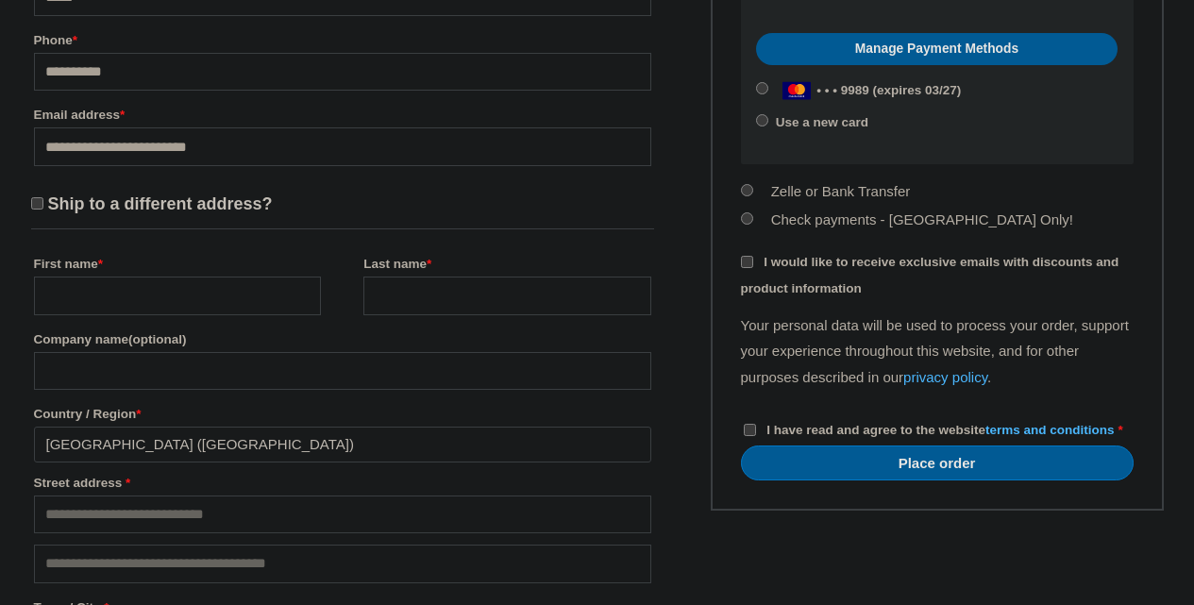
click at [845, 263] on span "I would like to receive exclusive emails with discounts and product information" at bounding box center [930, 275] width 378 height 41
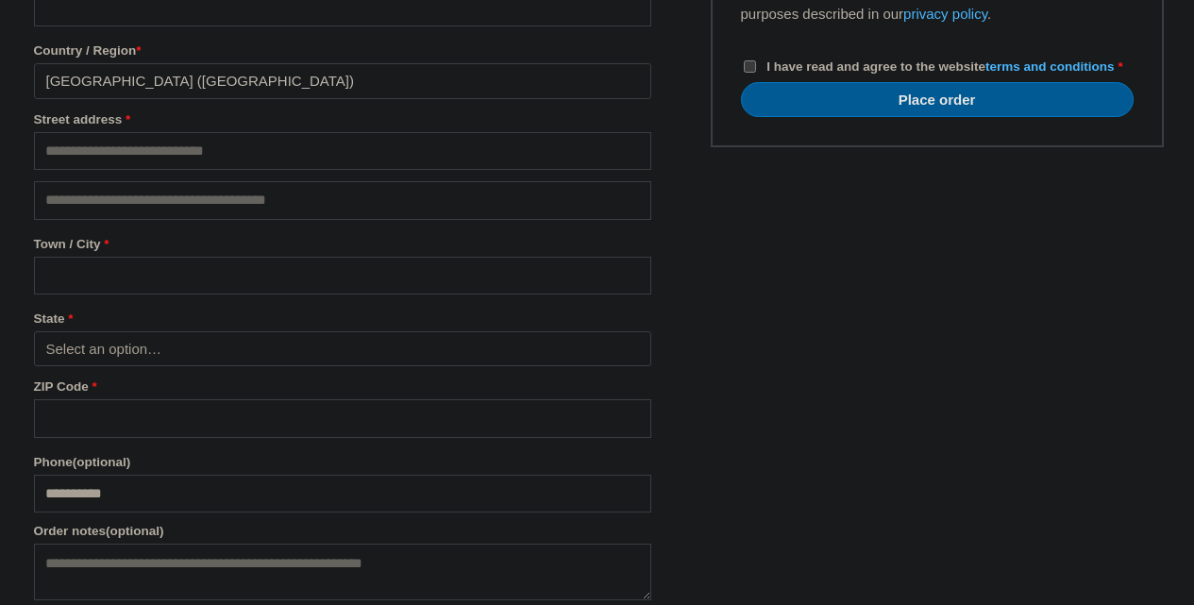
scroll to position [1210, 0]
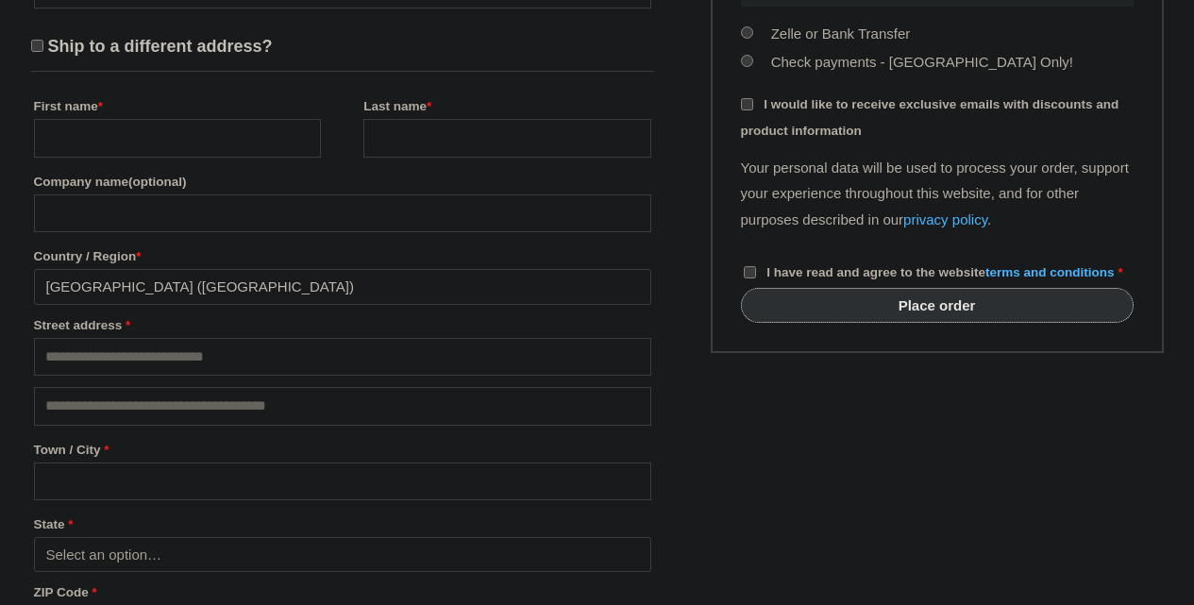
click at [966, 322] on button "Place order" at bounding box center [937, 305] width 393 height 35
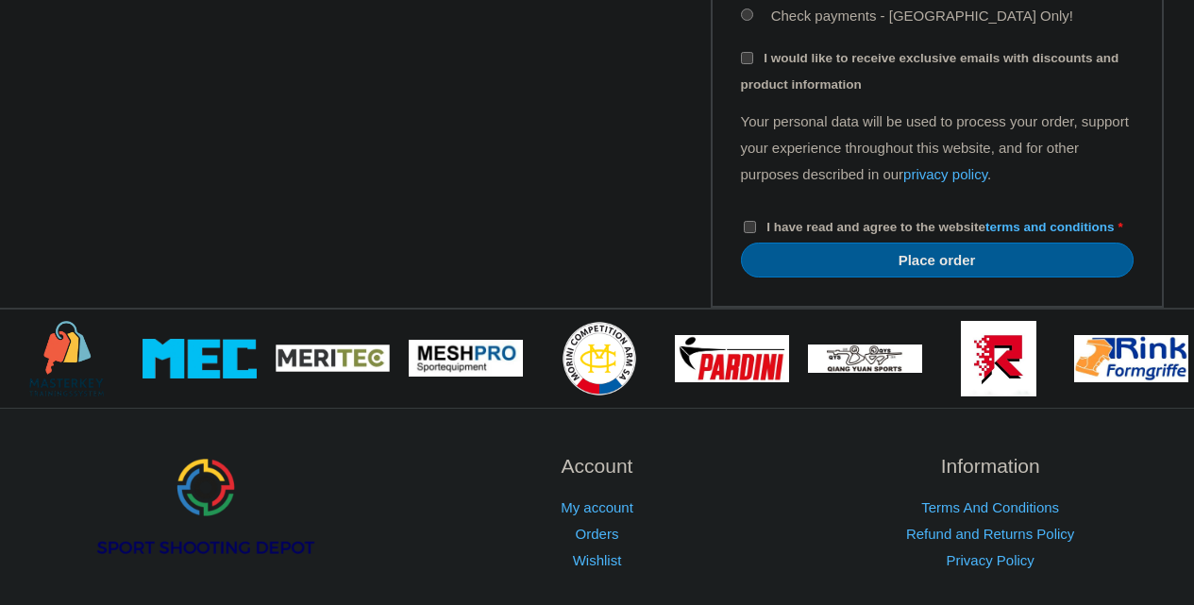
scroll to position [2001, 0]
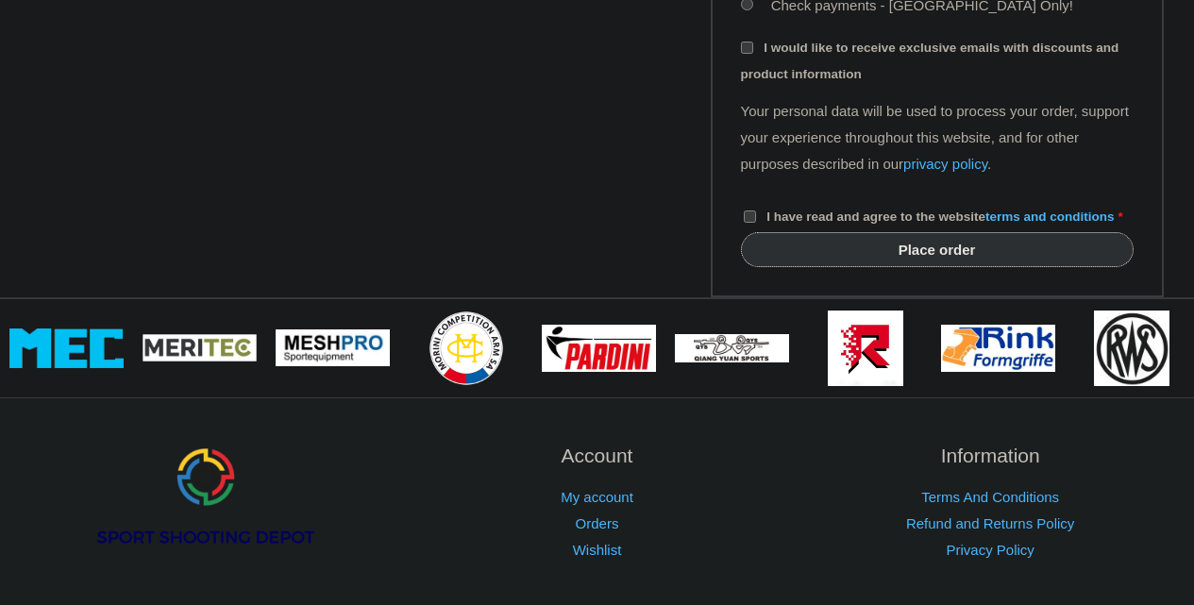
click at [1000, 267] on button "Place order" at bounding box center [937, 249] width 393 height 35
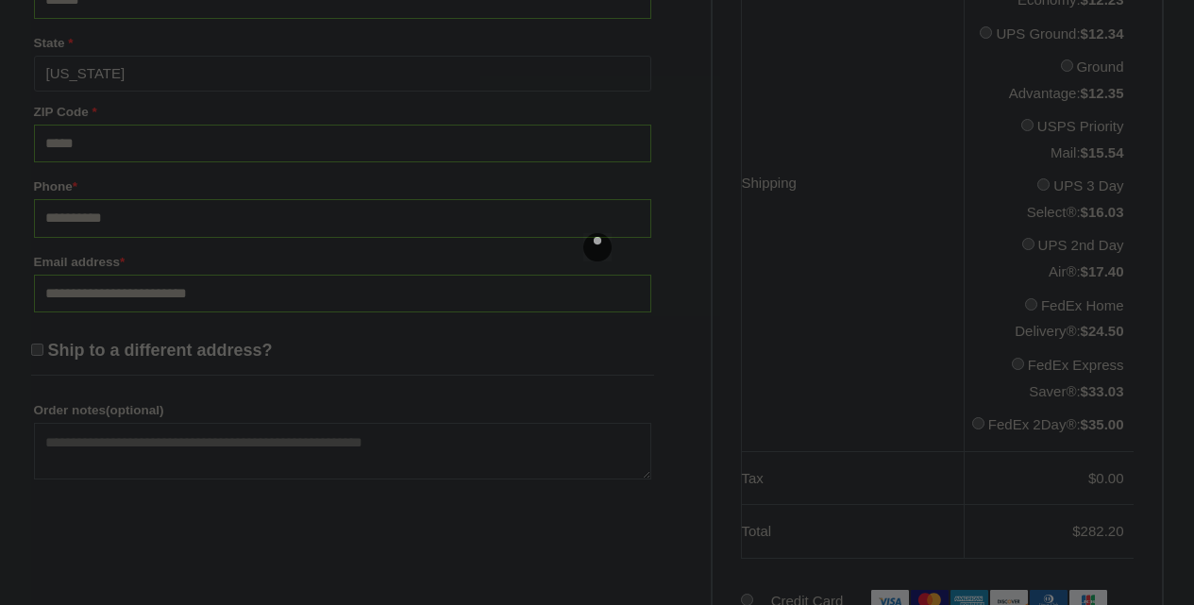
scroll to position [1128, 0]
